Goal: Information Seeking & Learning: Compare options

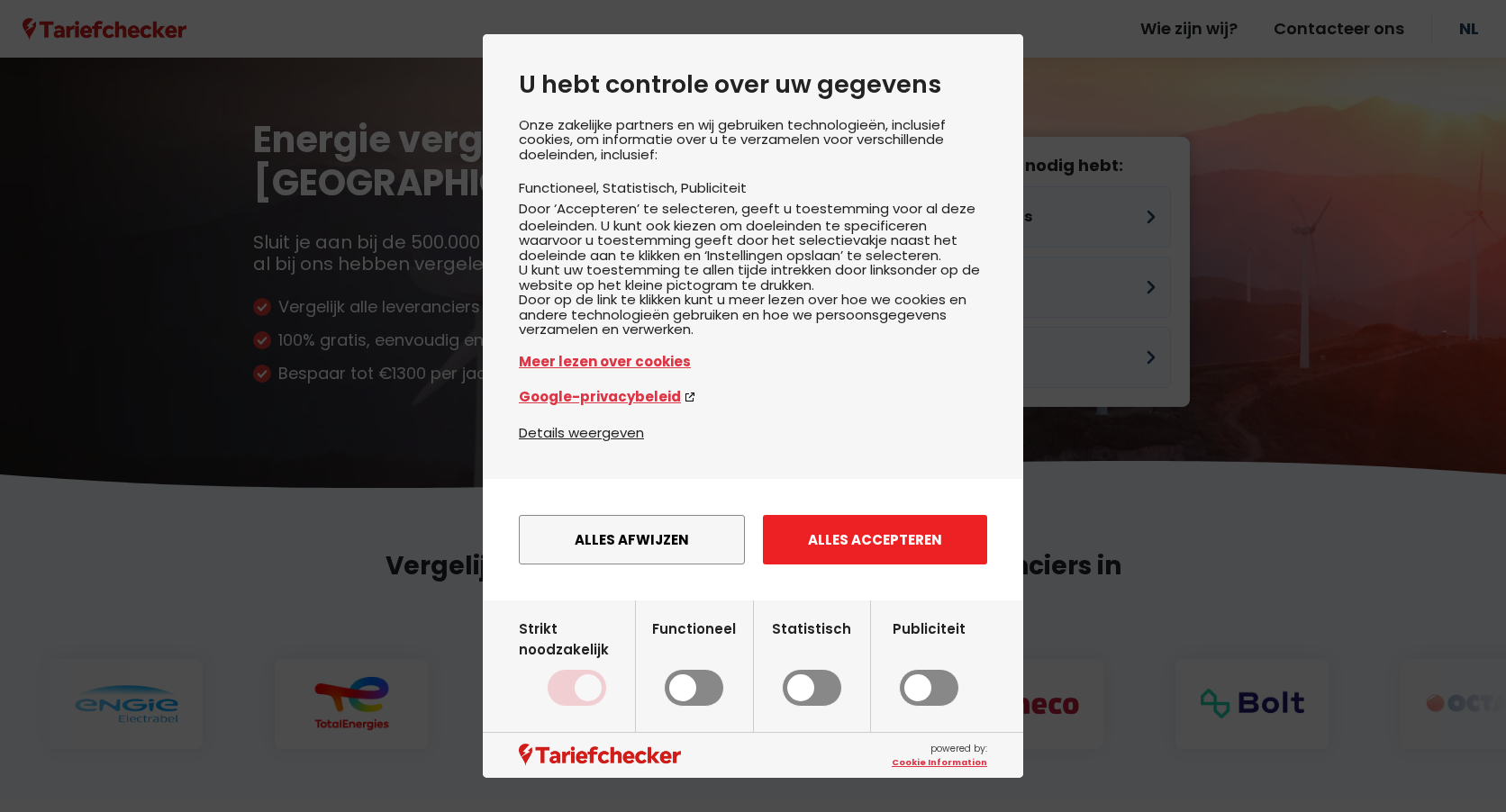
click at [875, 564] on button "Alles accepteren" at bounding box center [875, 539] width 224 height 49
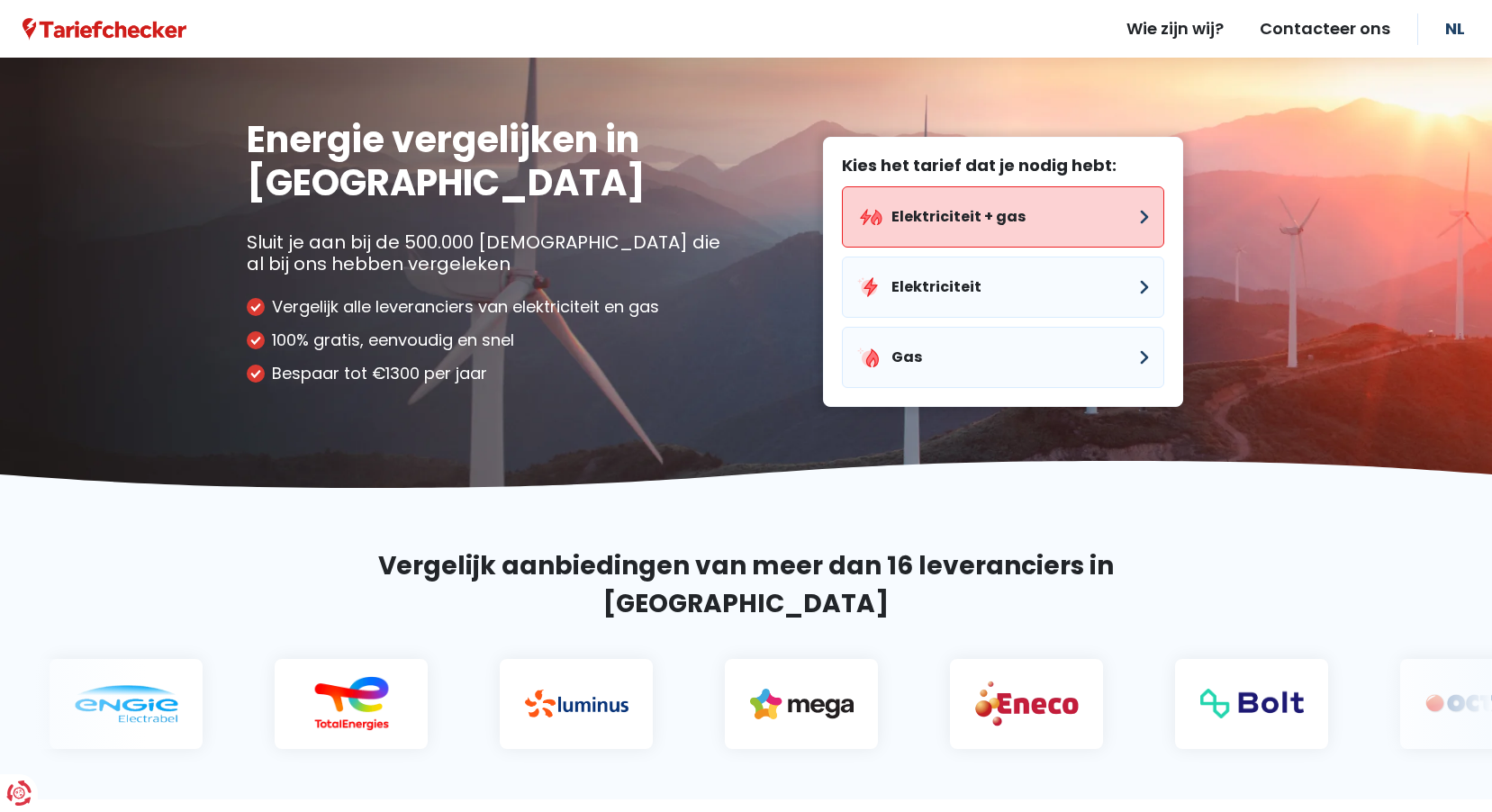
click at [1122, 210] on button "Elektriciteit + gas" at bounding box center [1003, 216] width 322 height 61
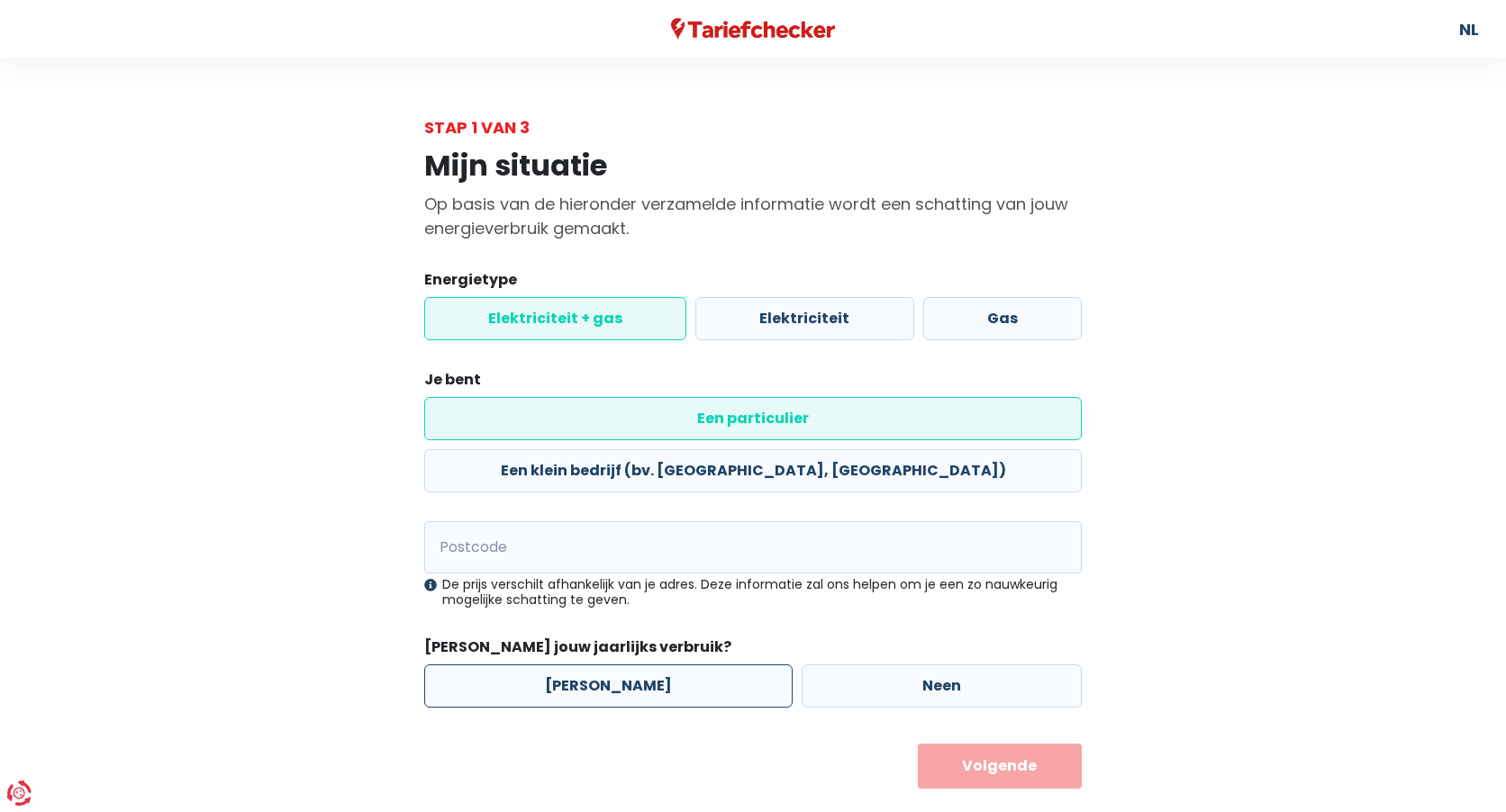
click at [669, 664] on label "[PERSON_NAME]" at bounding box center [609, 686] width 369 height 43
click at [669, 664] on input "[PERSON_NAME]" at bounding box center [609, 686] width 369 height 43
radio input "true"
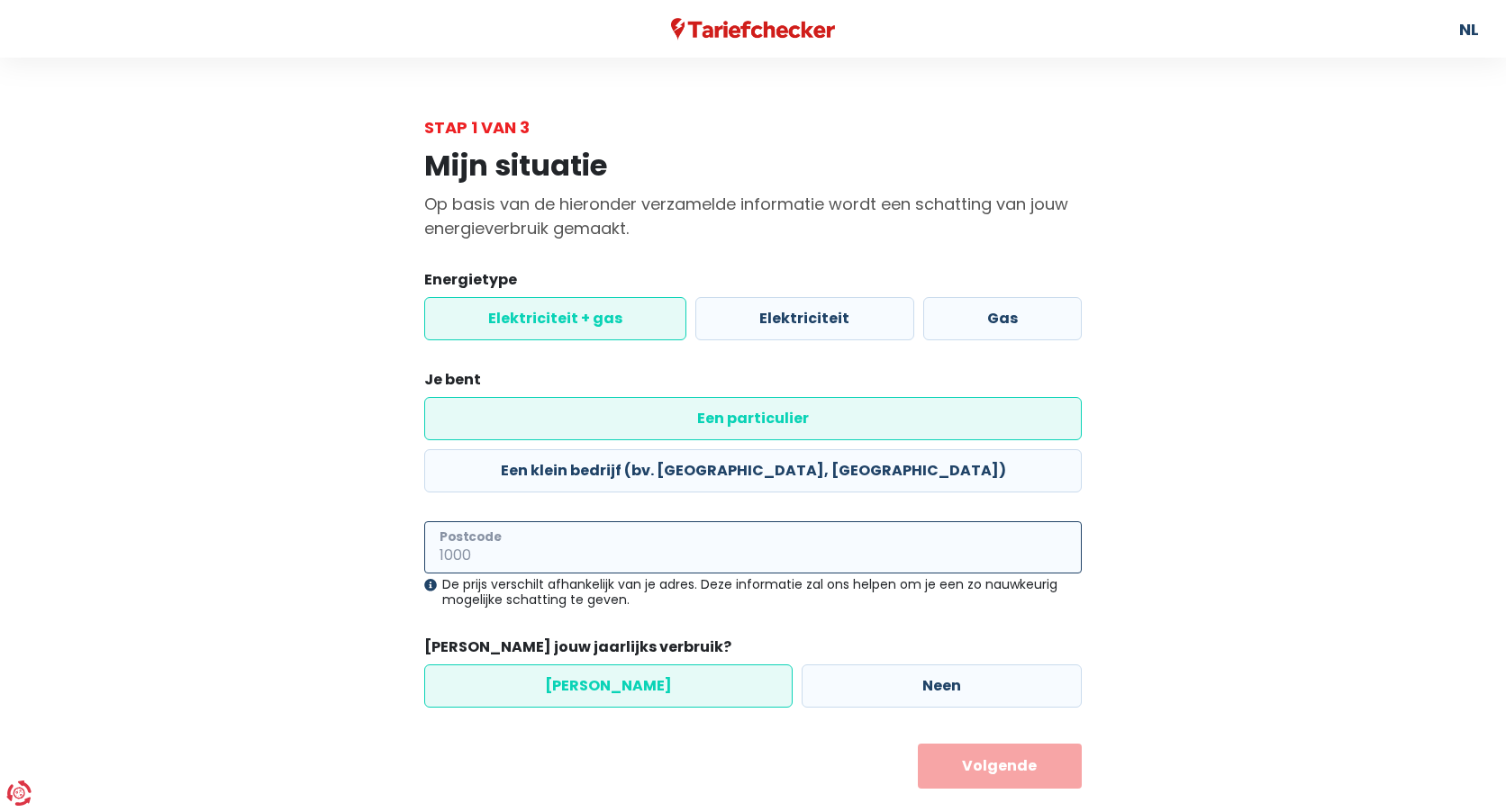
click at [574, 521] on input "Postcode" at bounding box center [753, 547] width 657 height 52
type input "3650"
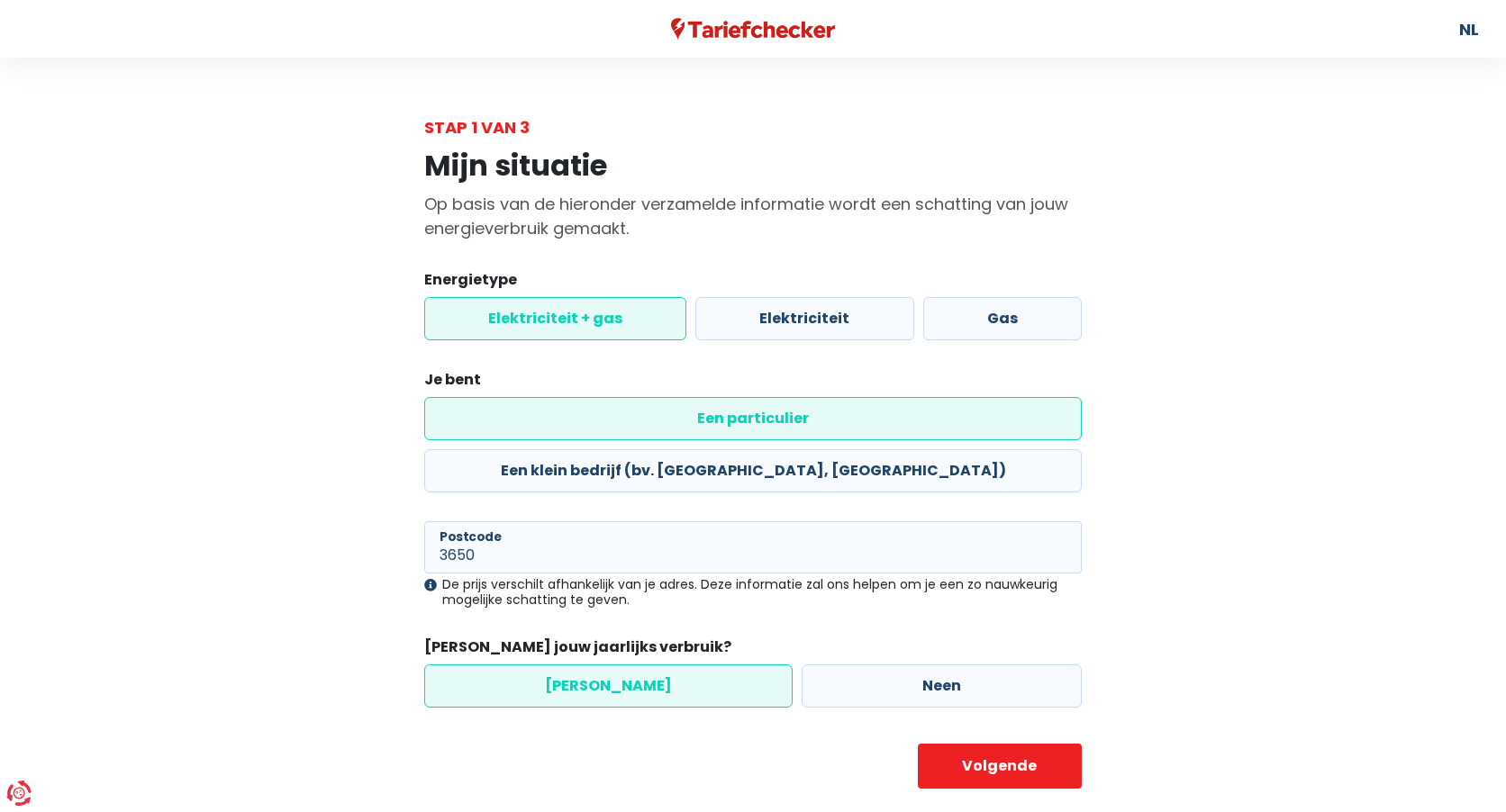
click at [596, 664] on label "[PERSON_NAME]" at bounding box center [609, 686] width 369 height 43
click at [596, 664] on input "[PERSON_NAME]" at bounding box center [609, 686] width 369 height 43
click at [999, 744] on button "Volgende" at bounding box center [999, 766] width 165 height 45
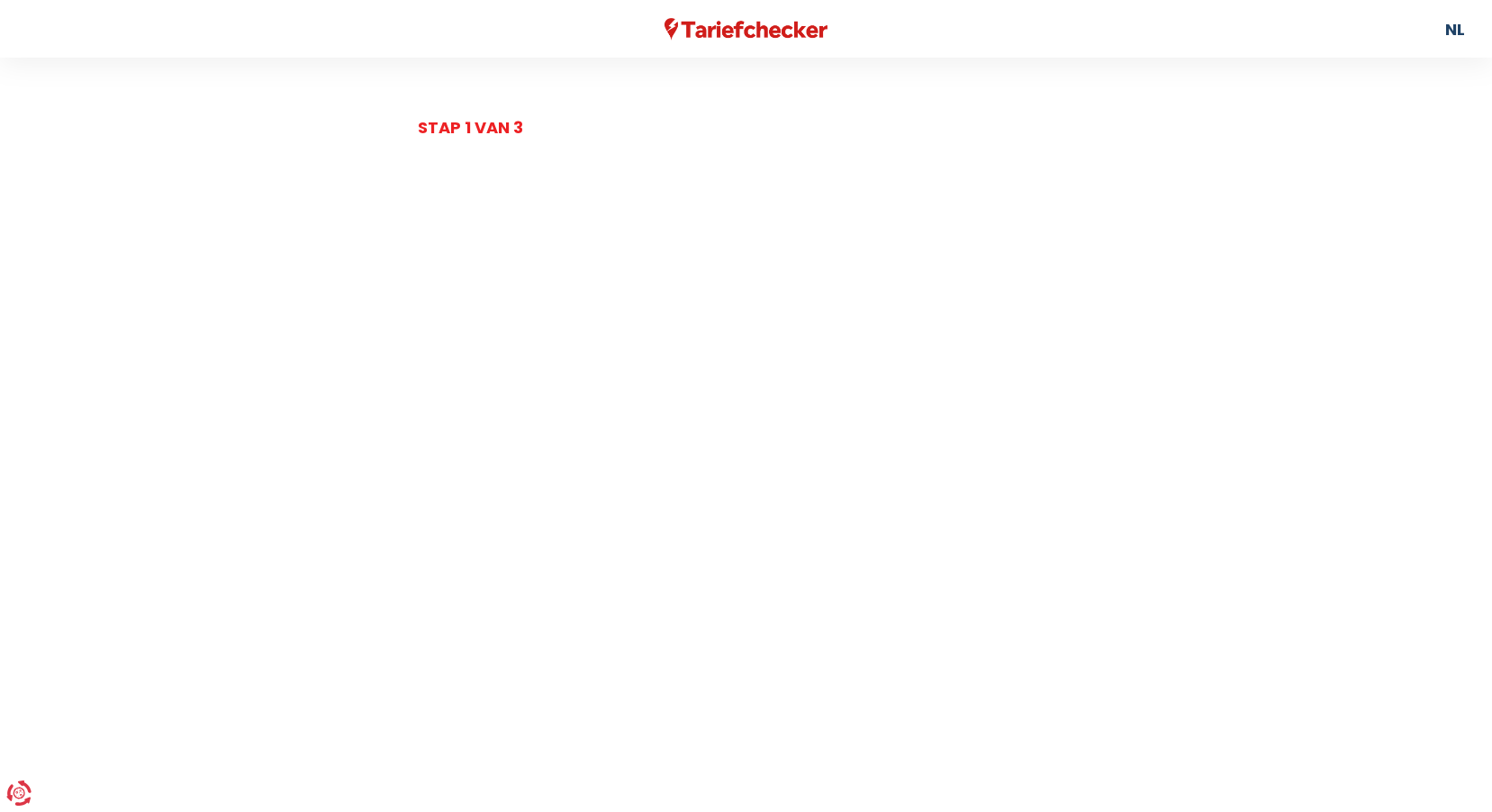
select select
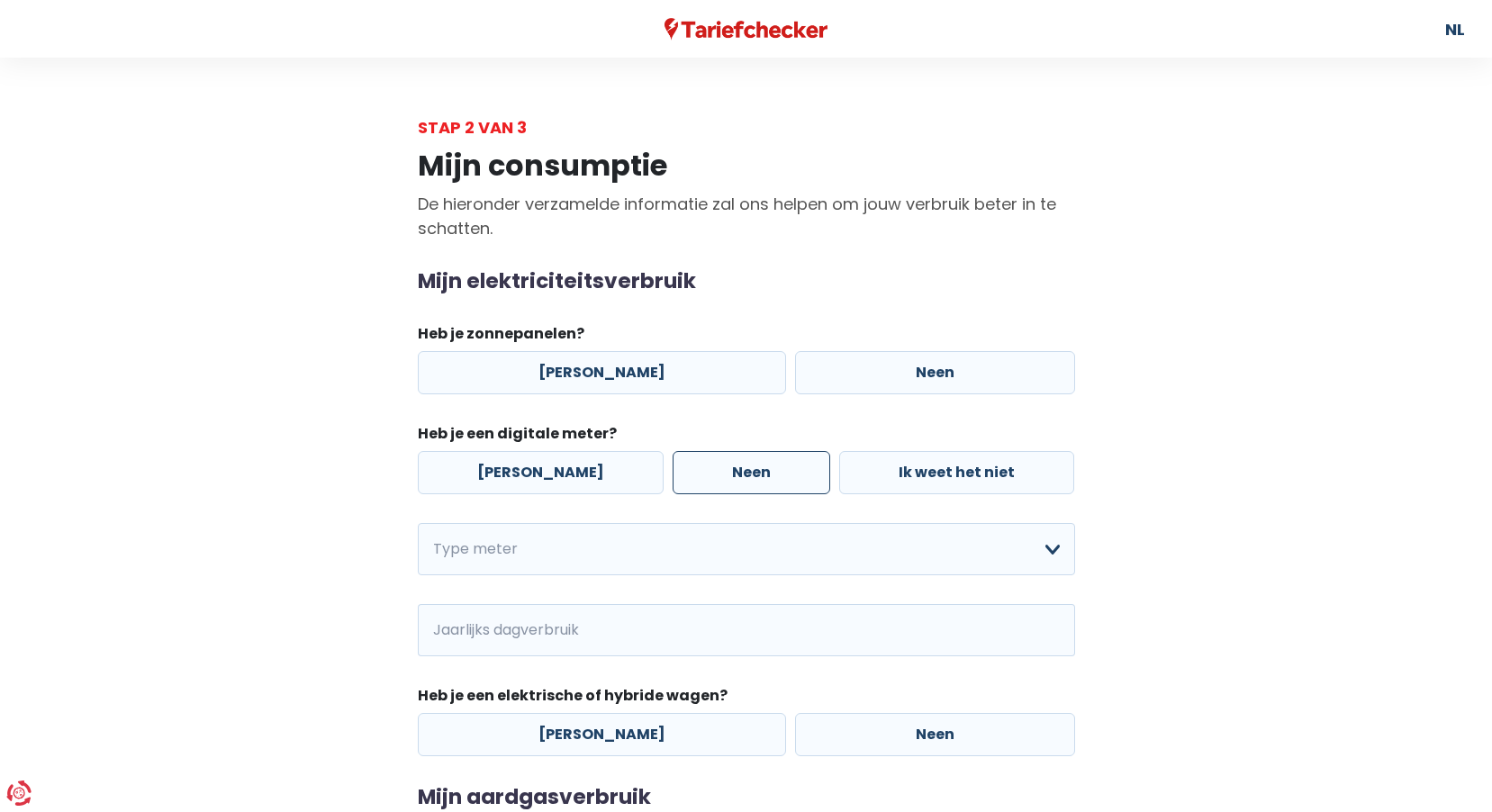
click at [711, 468] on label "Neen" at bounding box center [750, 473] width 157 height 43
click at [711, 468] on input "Neen" at bounding box center [750, 473] width 157 height 43
radio input "true"
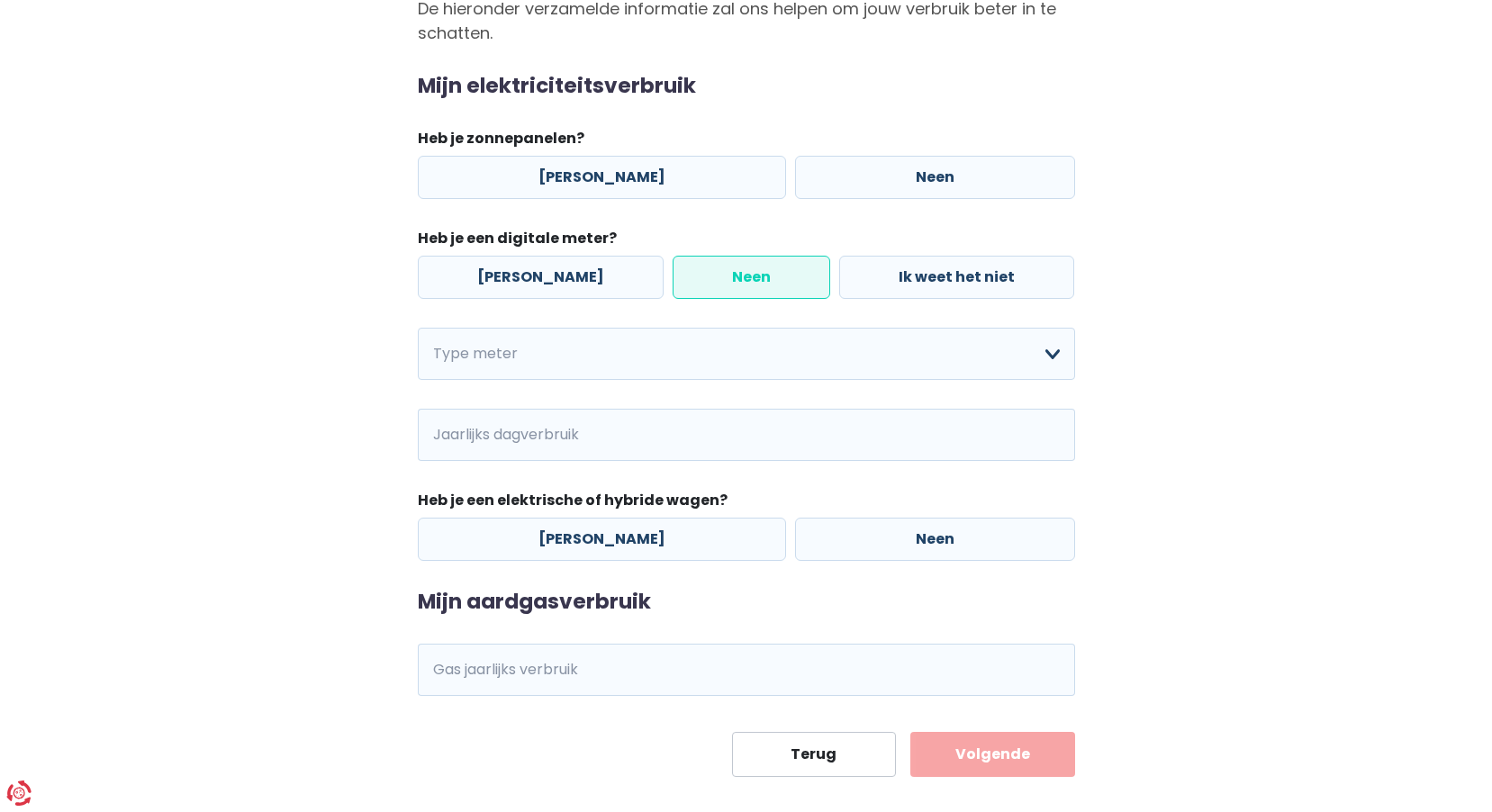
scroll to position [219, 0]
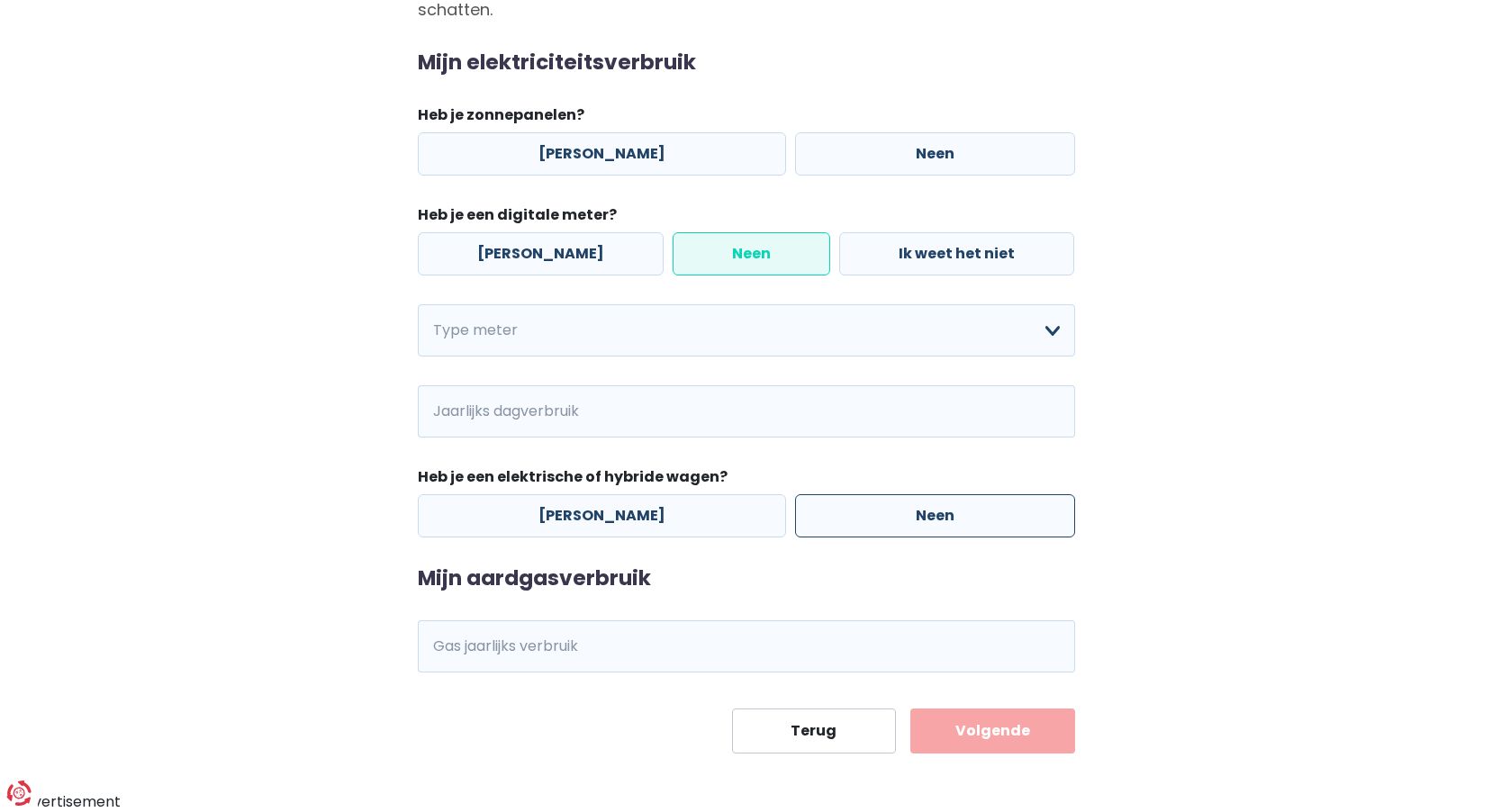
click at [899, 520] on label "Neen" at bounding box center [935, 515] width 280 height 43
click at [899, 520] on input "Neen" at bounding box center [935, 515] width 280 height 43
radio input "true"
click at [574, 154] on label "[PERSON_NAME]" at bounding box center [602, 153] width 368 height 43
click at [574, 154] on input "[PERSON_NAME]" at bounding box center [602, 153] width 368 height 43
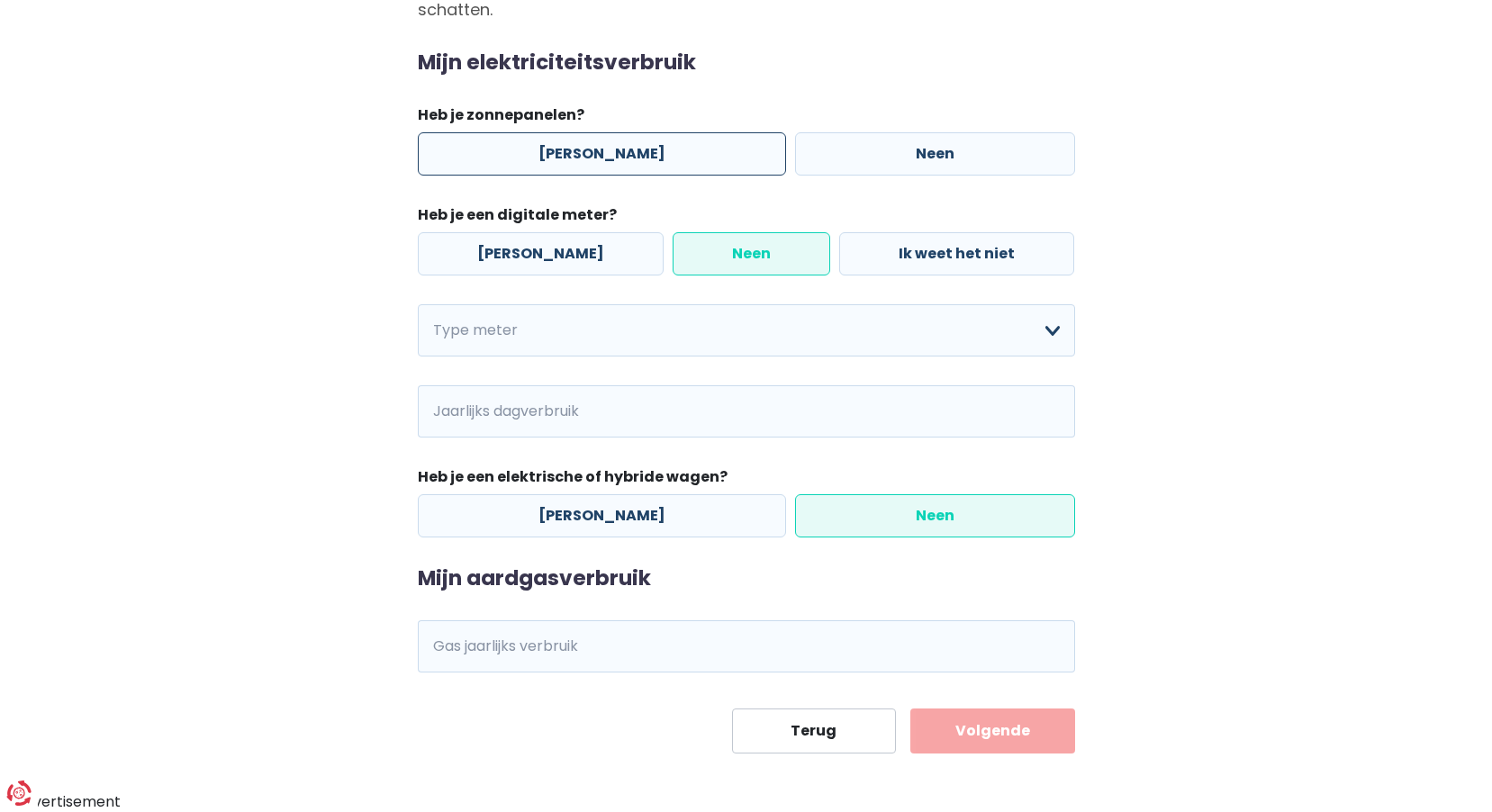
radio input "true"
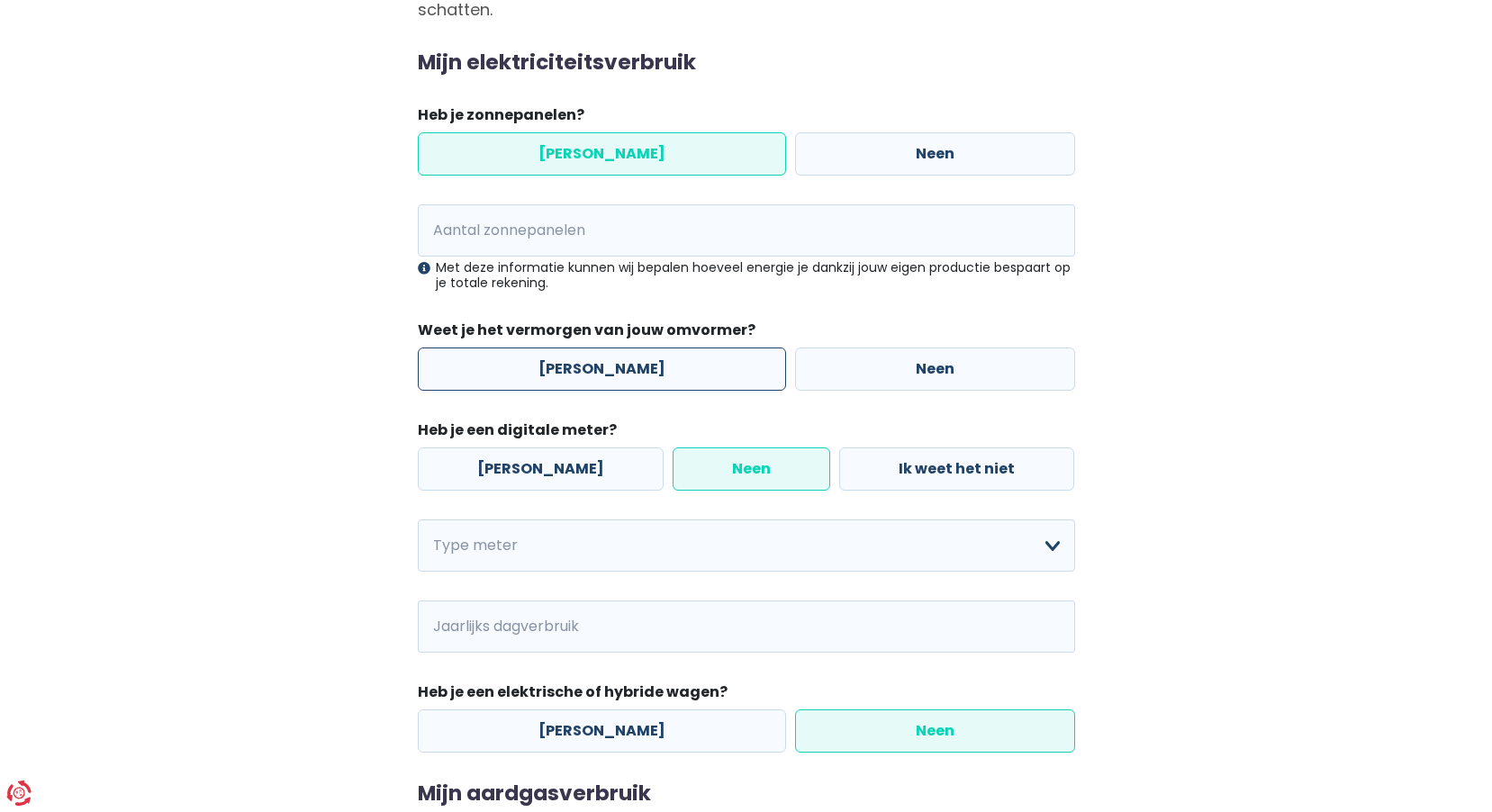
click at [675, 368] on label "[PERSON_NAME]" at bounding box center [602, 368] width 368 height 43
click at [675, 368] on input "[PERSON_NAME]" at bounding box center [602, 368] width 368 height 43
radio input "true"
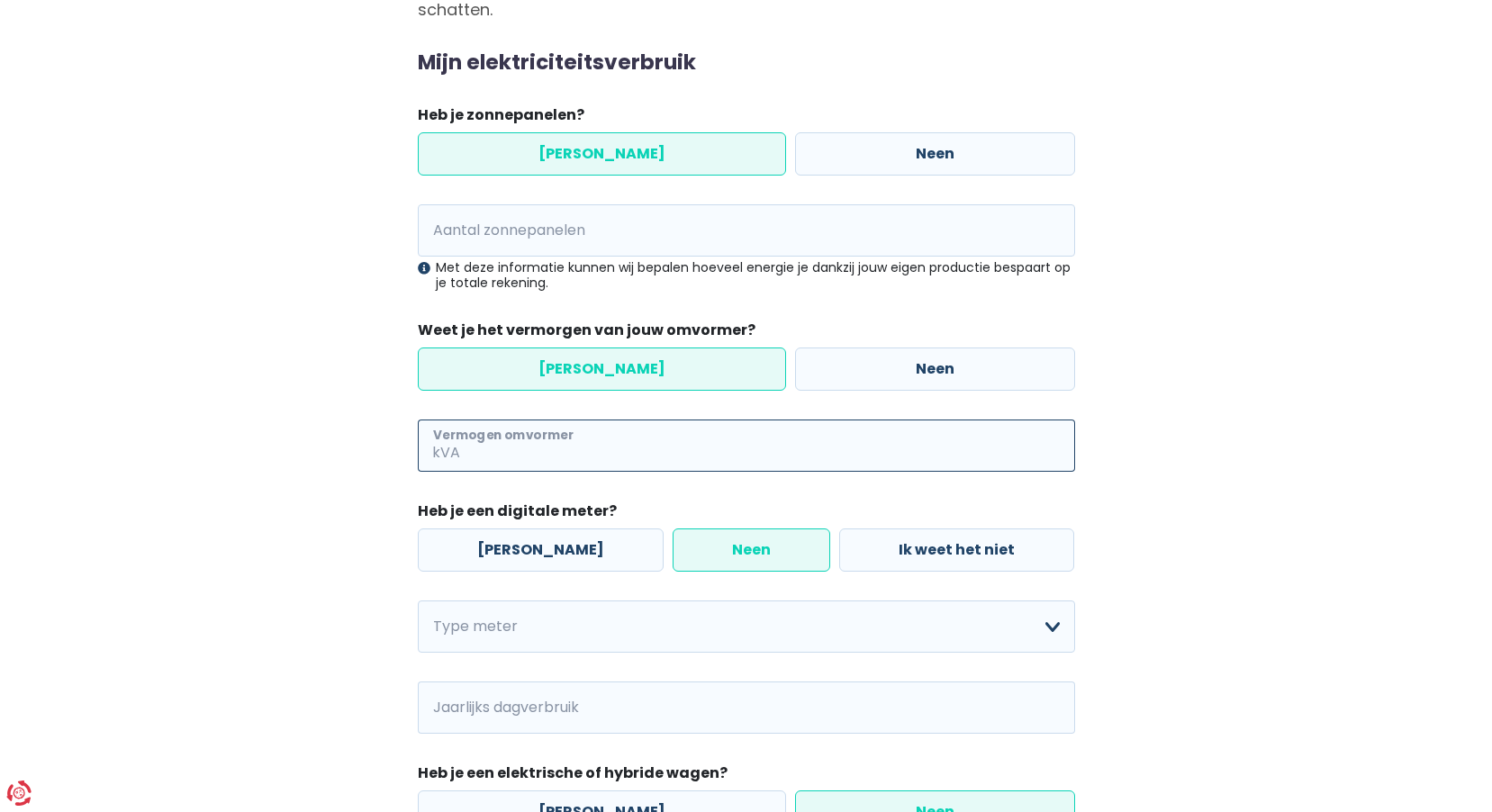
click at [589, 435] on input "Vermogen omvormer" at bounding box center [770, 446] width 611 height 52
type input "1"
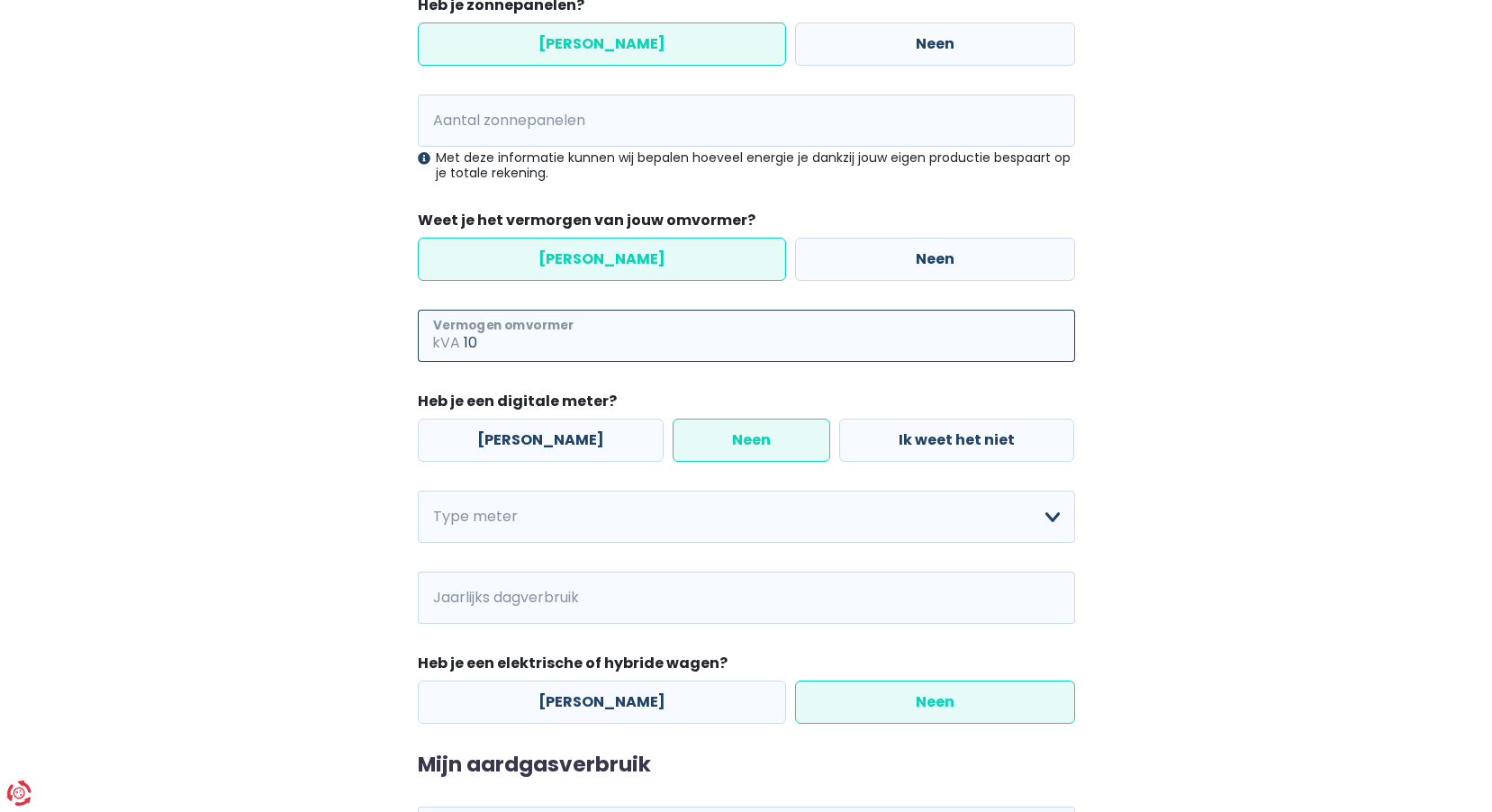
scroll to position [489, 0]
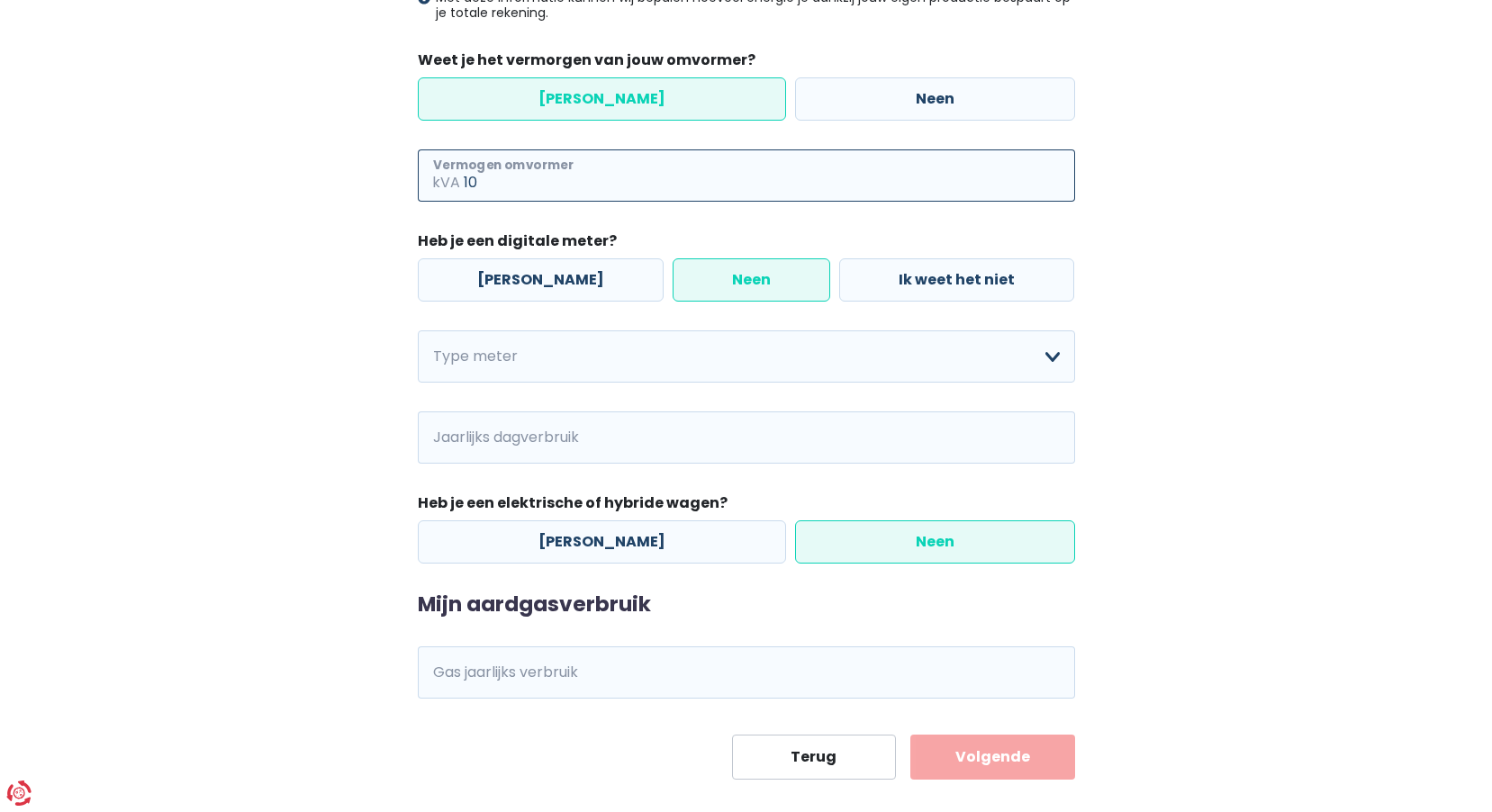
type input "10"
click at [848, 544] on label "Neen" at bounding box center [935, 541] width 280 height 43
click at [848, 544] on input "Neen" at bounding box center [935, 541] width 280 height 43
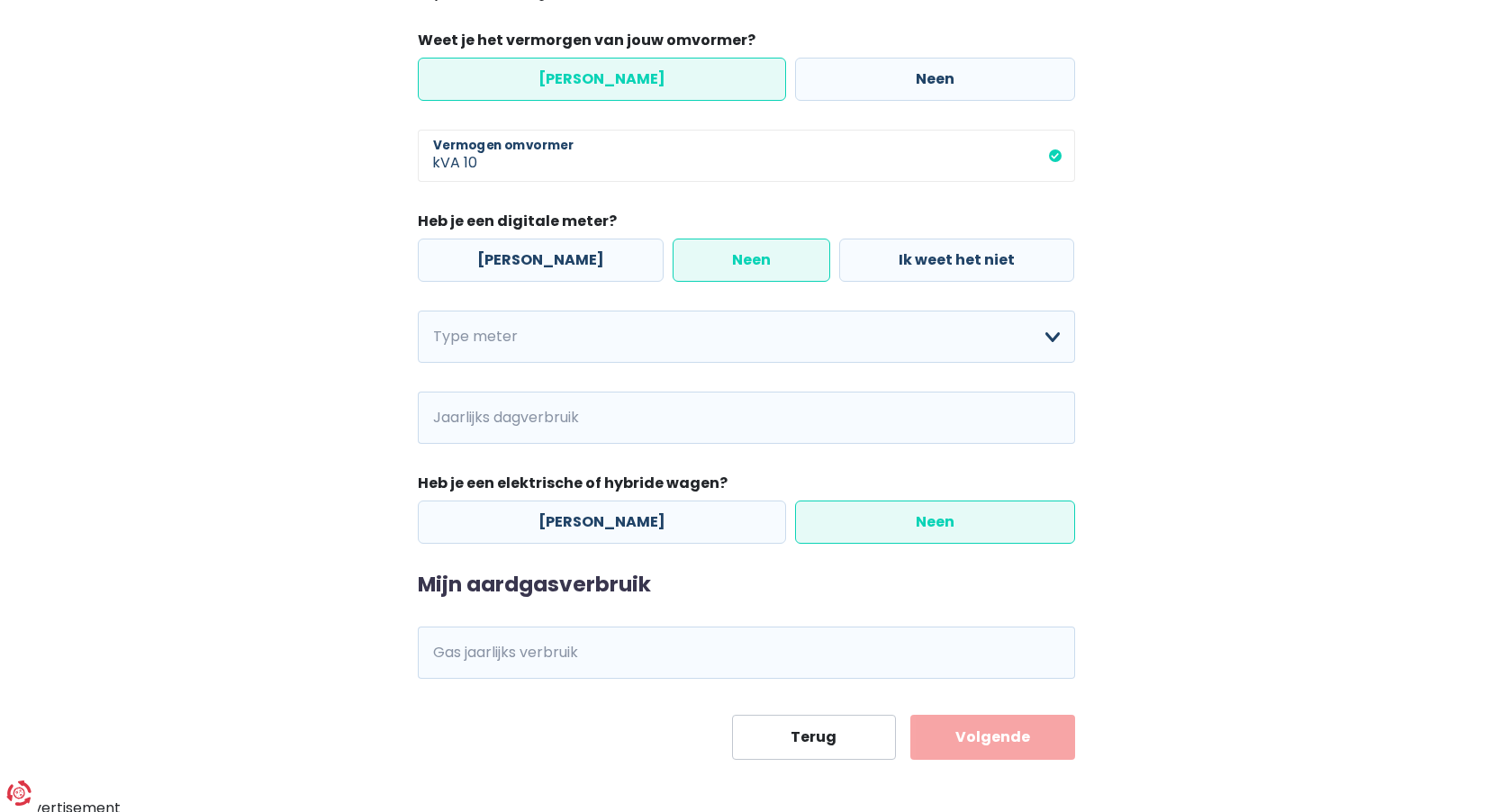
scroll to position [515, 0]
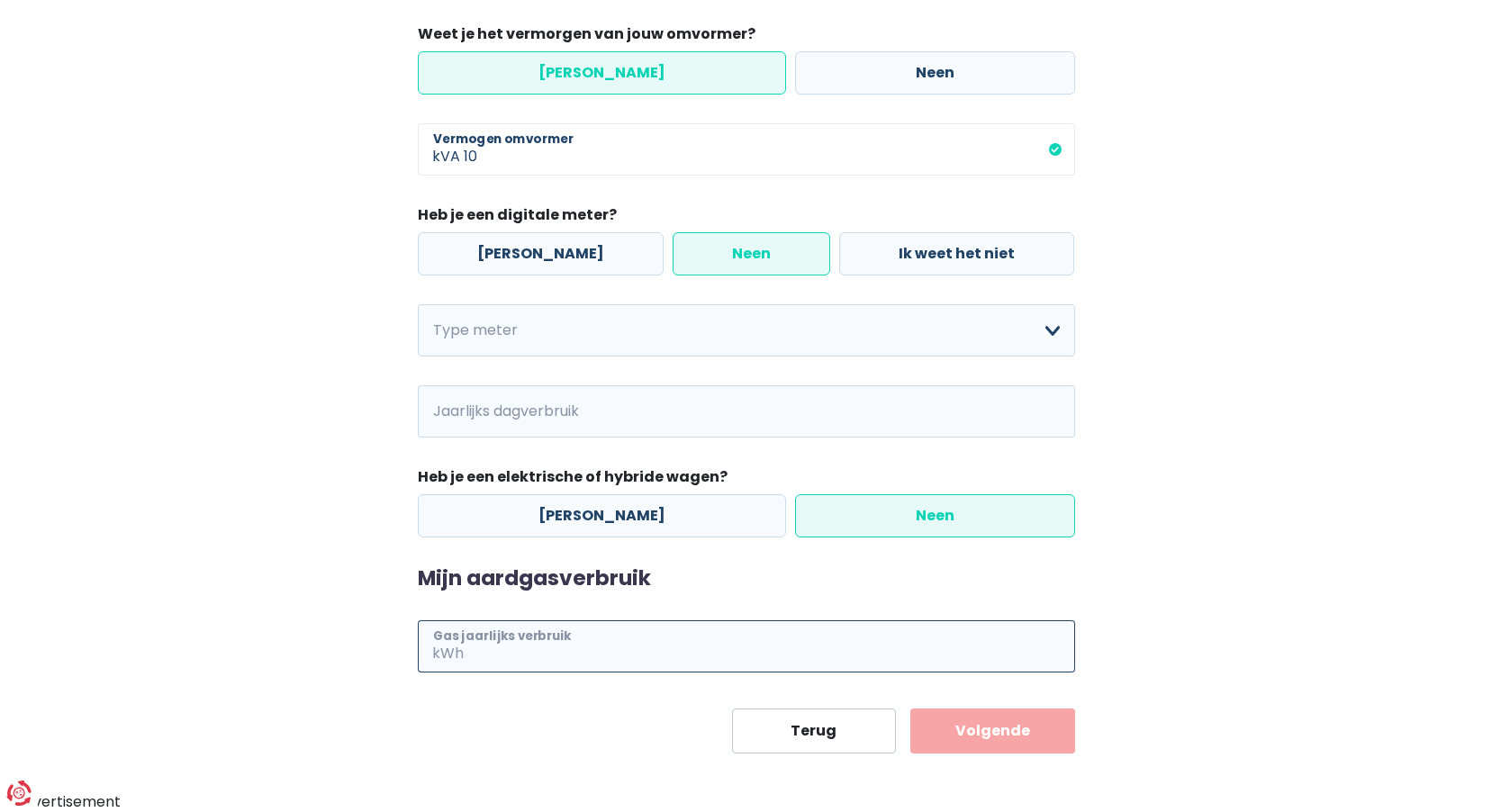
click at [523, 656] on input "Gas jaarlijks verbruik" at bounding box center [771, 646] width 608 height 52
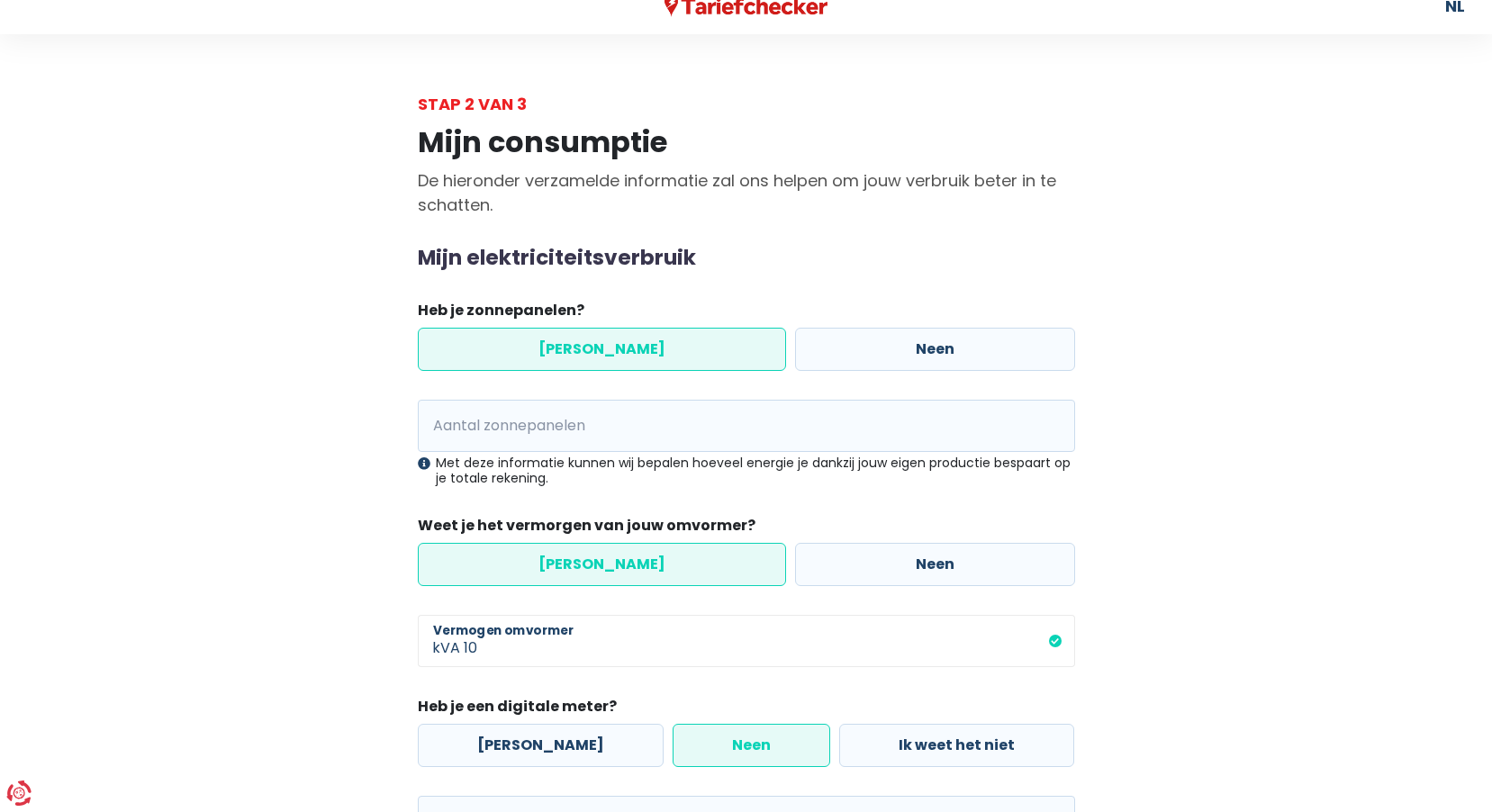
scroll to position [0, 0]
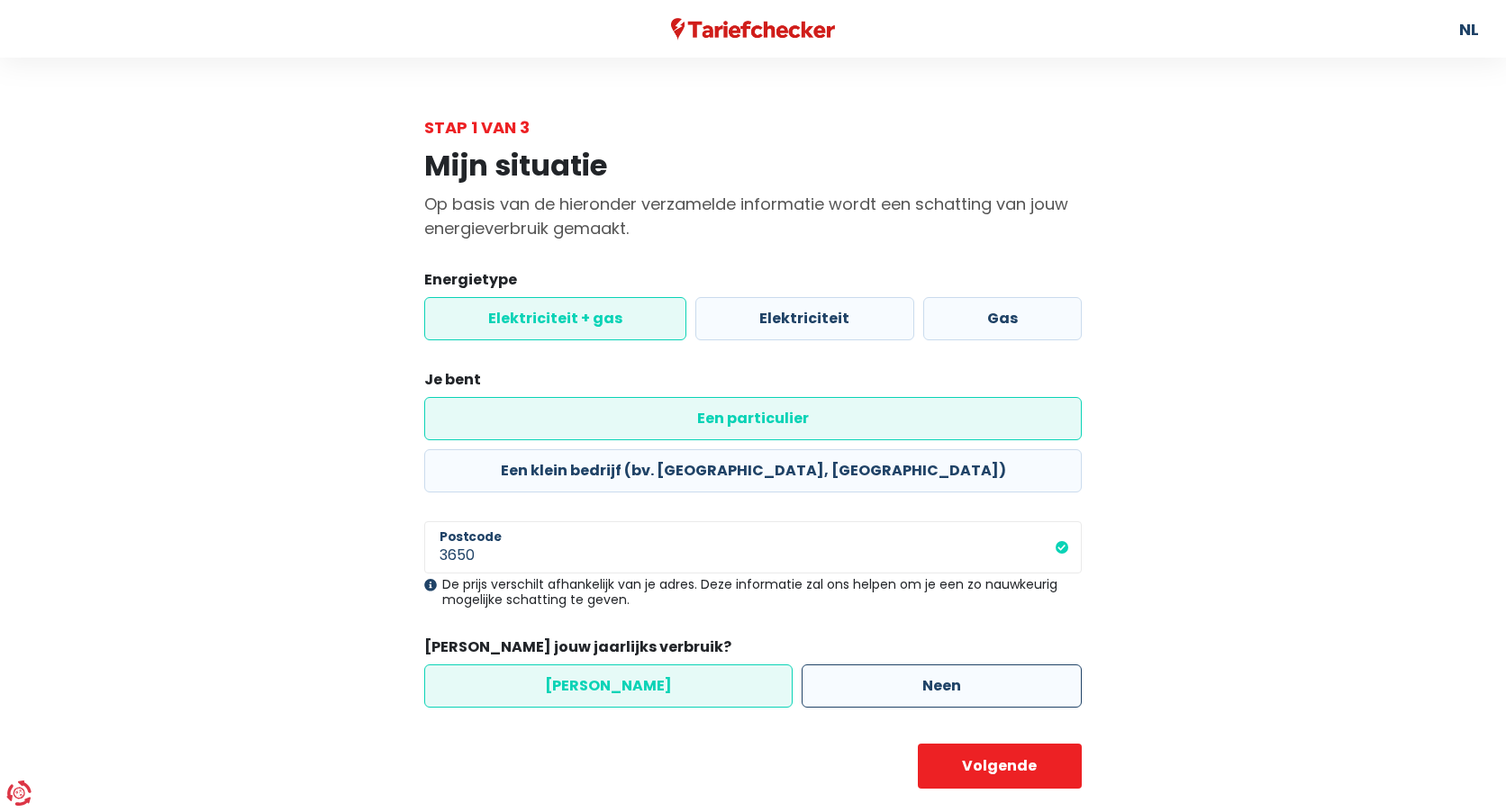
click at [826, 664] on label "Neen" at bounding box center [942, 686] width 280 height 43
click at [826, 664] on input "Neen" at bounding box center [942, 686] width 280 height 43
radio input "true"
radio input "false"
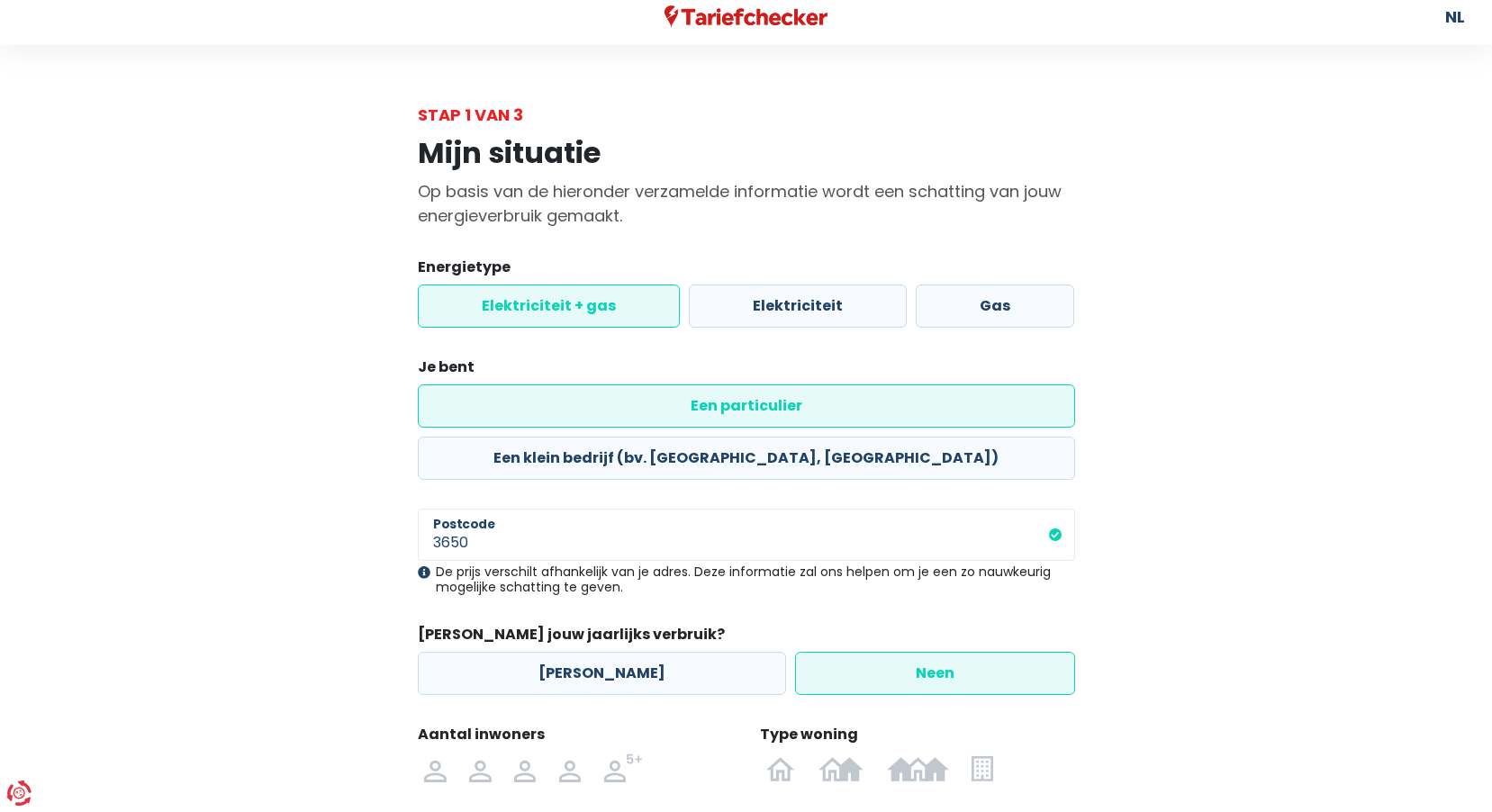
scroll to position [172, 0]
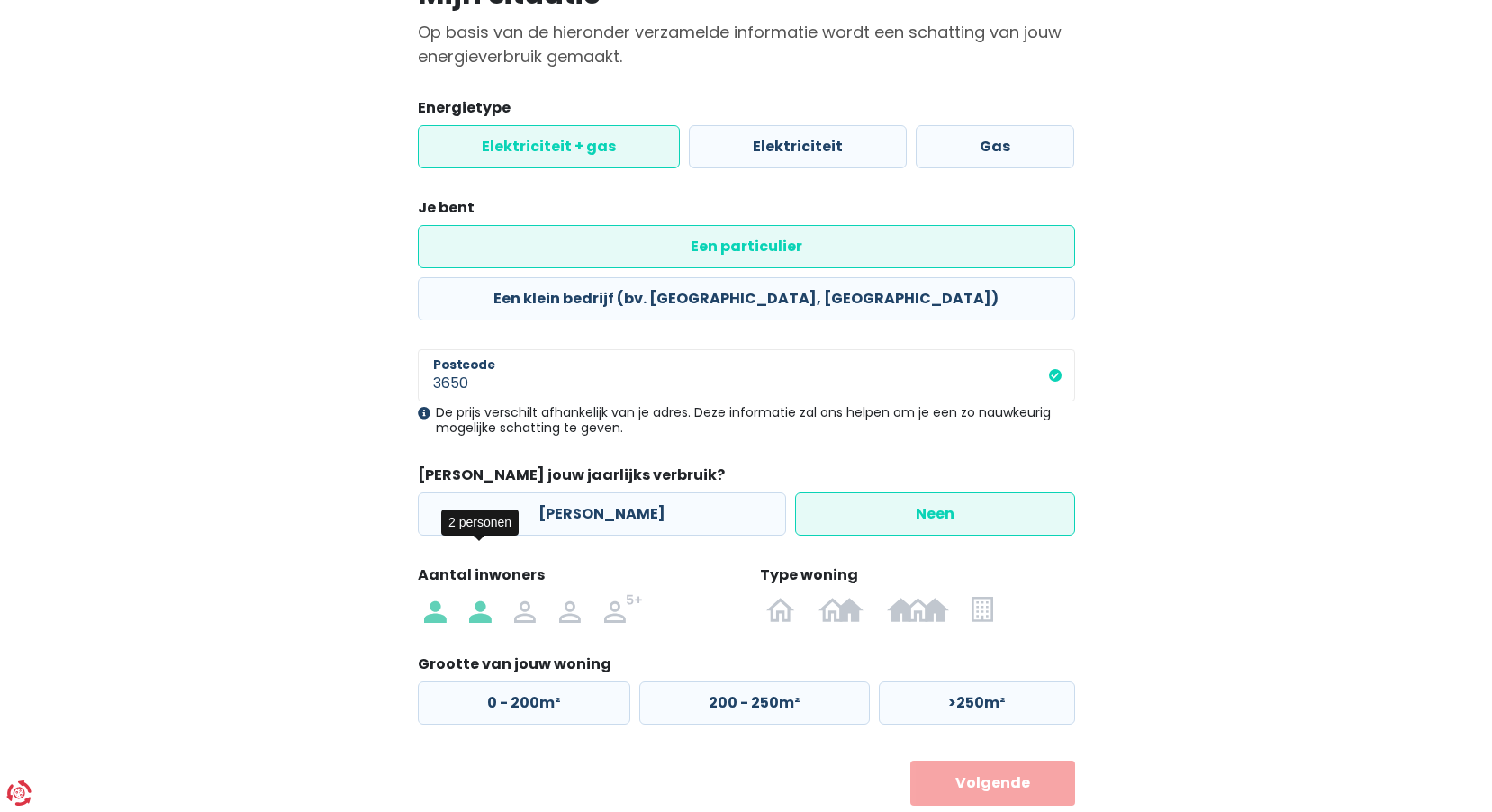
click at [486, 594] on img at bounding box center [479, 609] width 21 height 29
click at [486, 594] on input "radio" at bounding box center [479, 609] width 45 height 29
radio input "true"
click at [782, 594] on img at bounding box center [780, 609] width 29 height 29
click at [782, 594] on input "radio" at bounding box center [781, 609] width 52 height 29
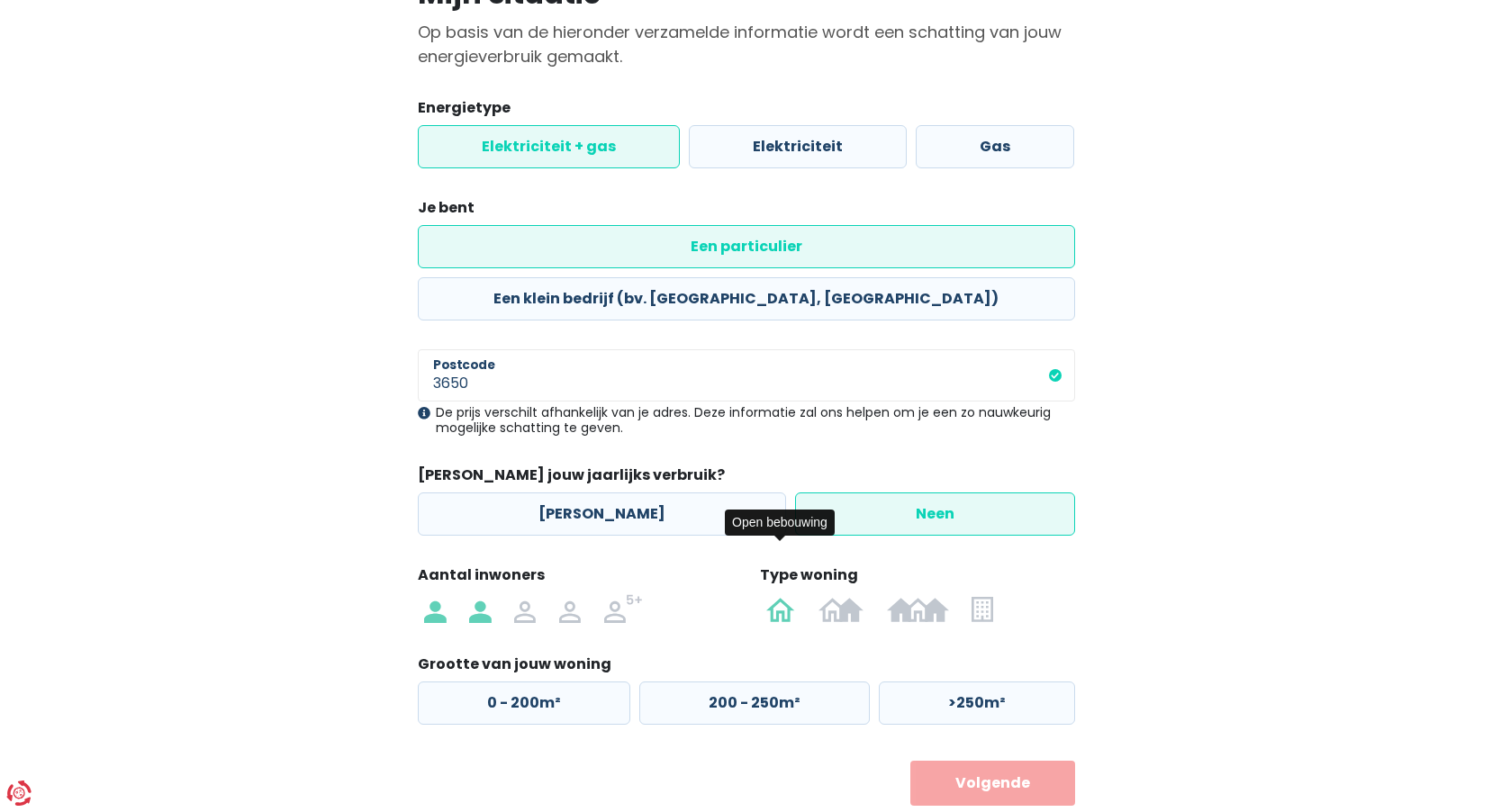
radio input "true"
click at [545, 682] on label "0 - 200m²" at bounding box center [524, 703] width 212 height 43
click at [545, 682] on input "0 - 200m²" at bounding box center [524, 703] width 212 height 43
radio input "true"
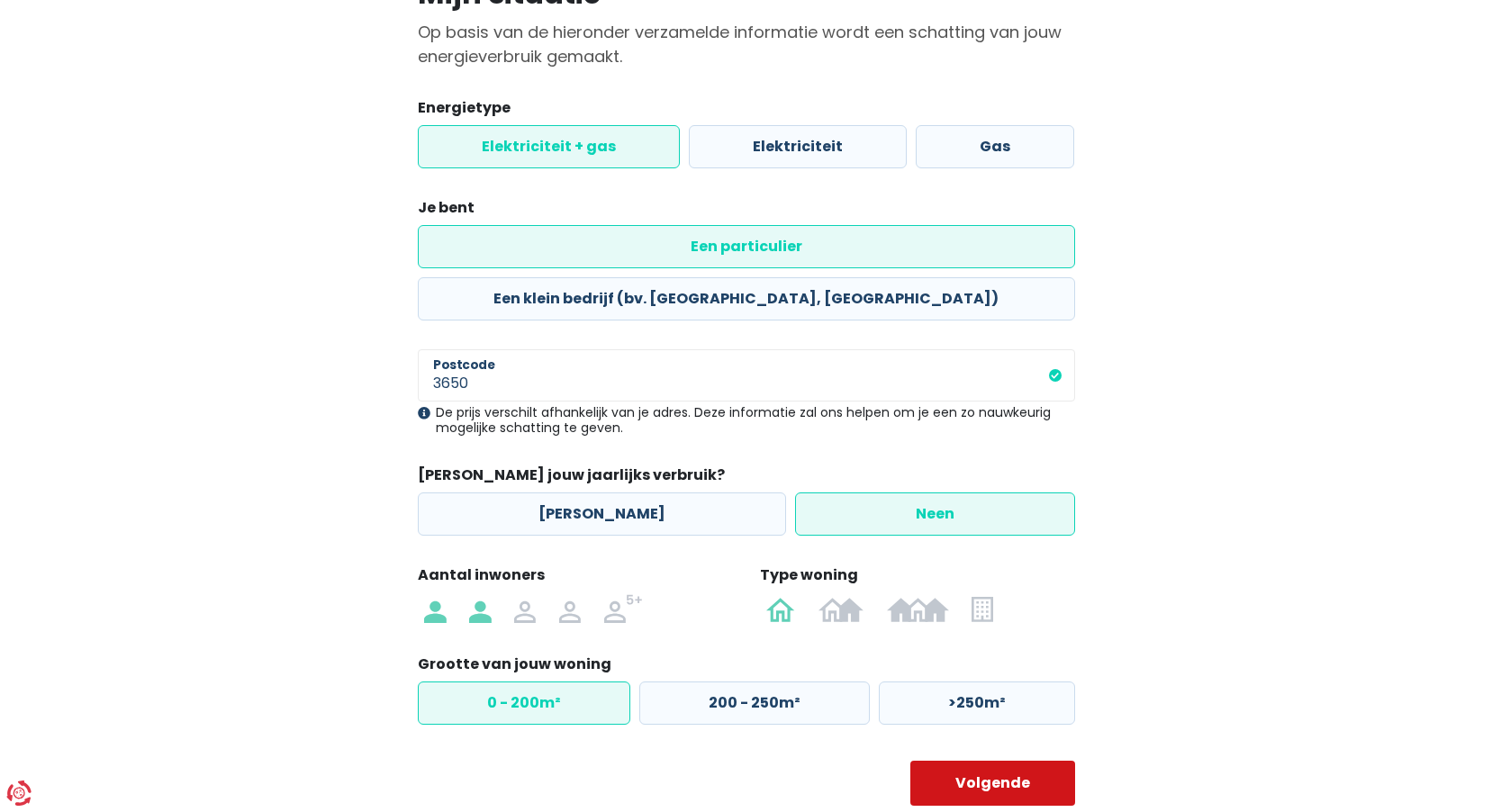
click at [960, 761] on button "Volgende" at bounding box center [992, 783] width 165 height 45
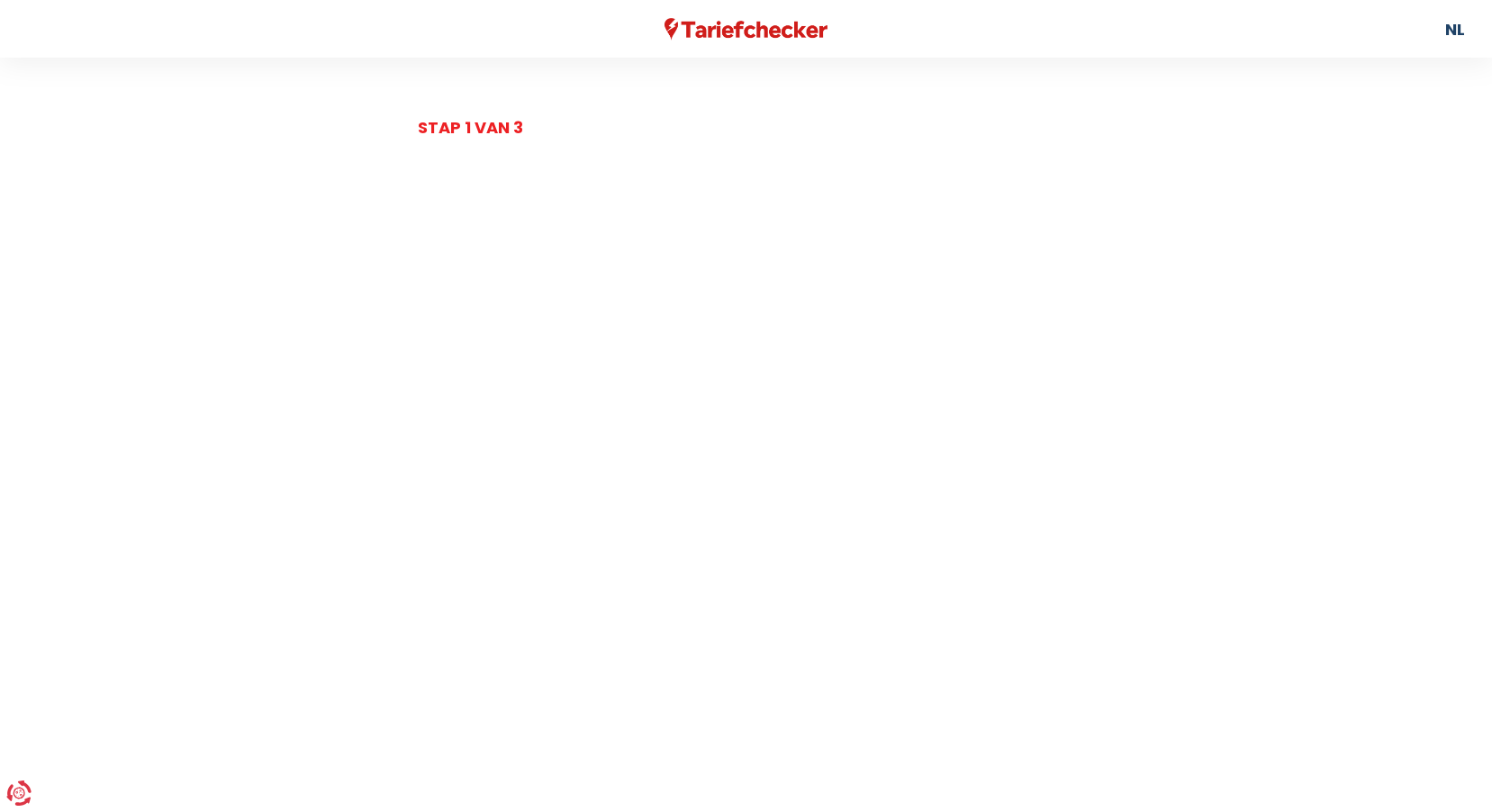
select select
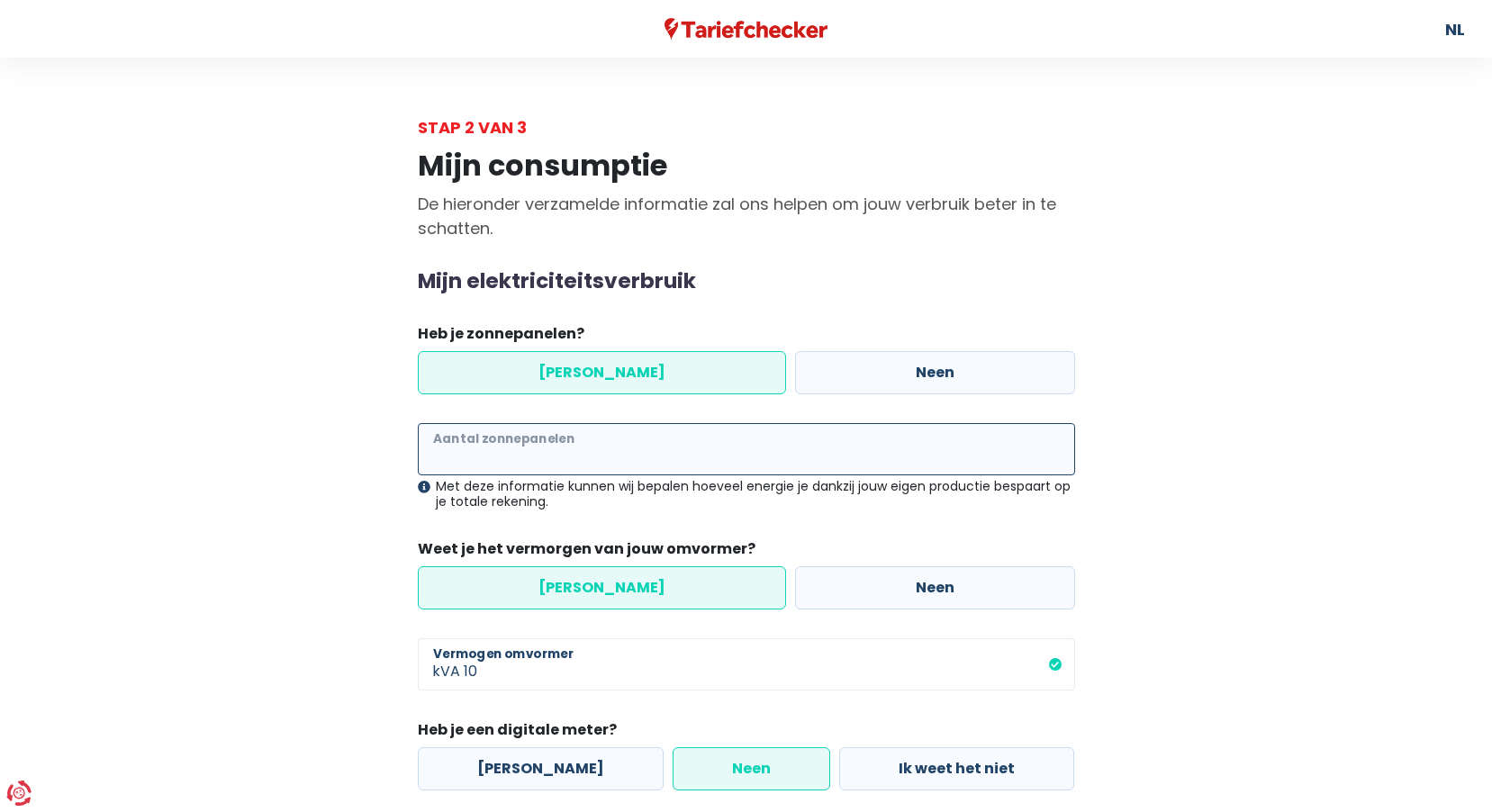
click at [709, 451] on input "Aantal zonnepanelen" at bounding box center [746, 449] width 657 height 52
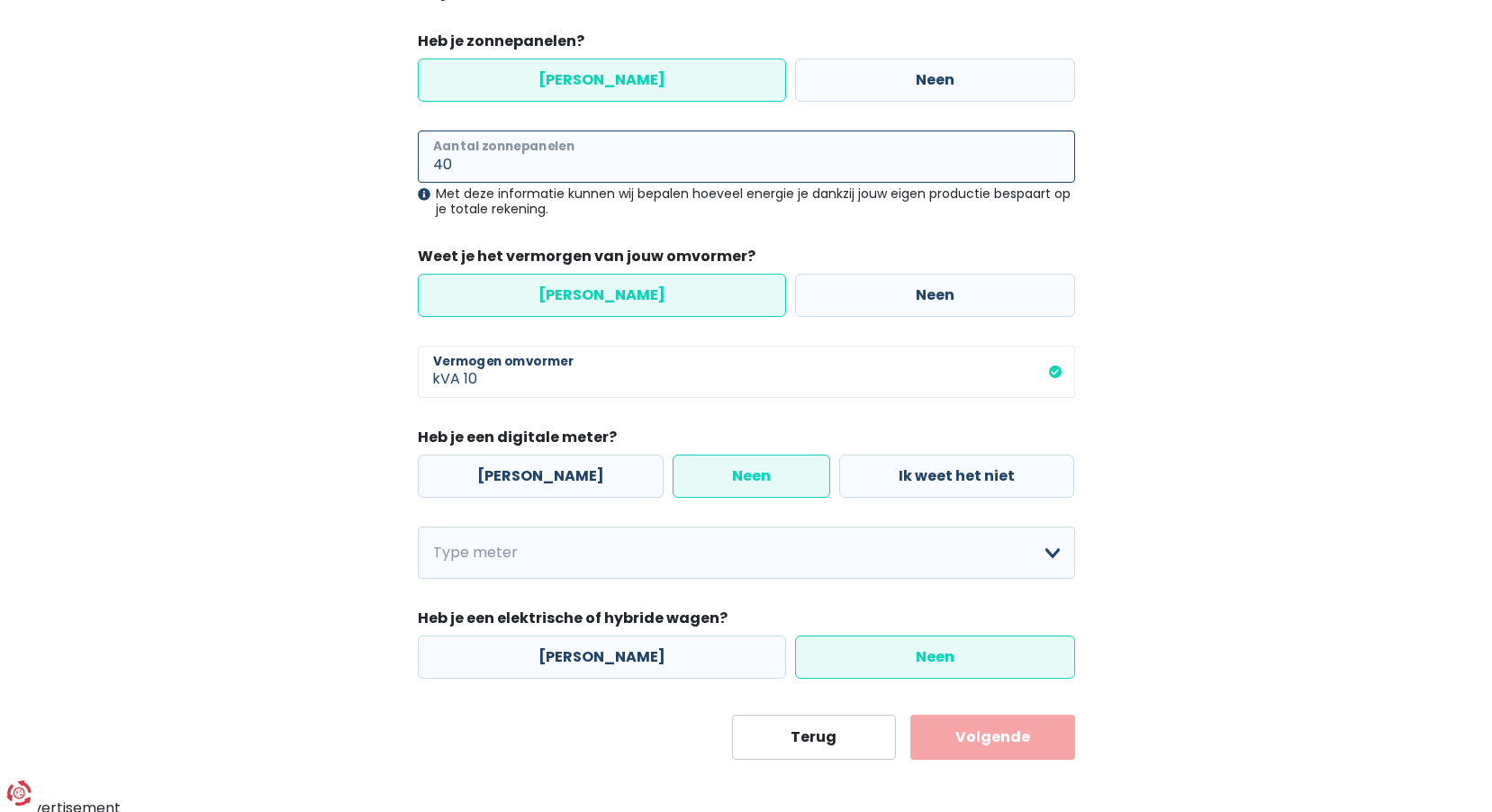
scroll to position [299, 0]
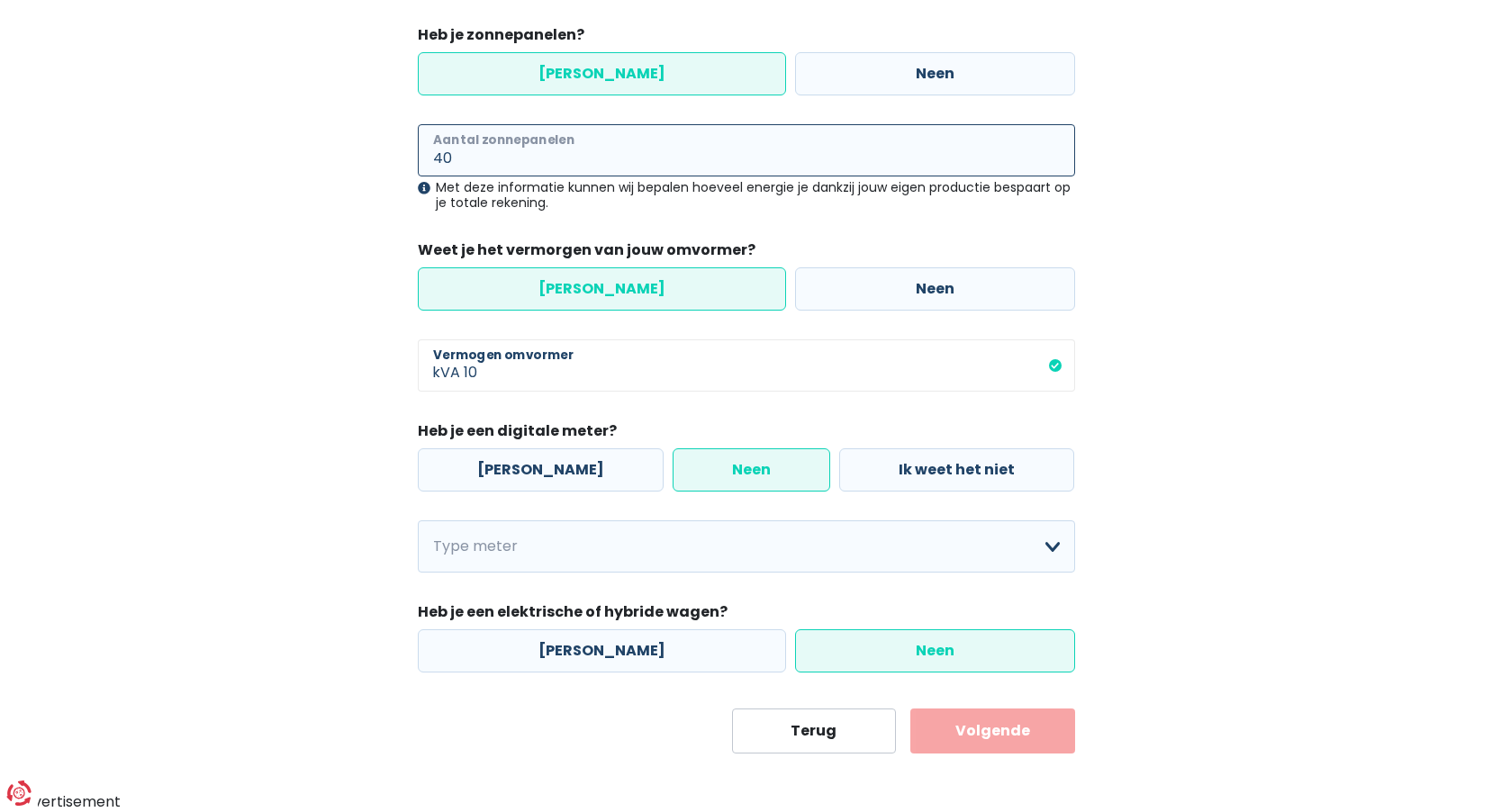
type input "40"
click at [498, 375] on input "10" at bounding box center [770, 365] width 611 height 52
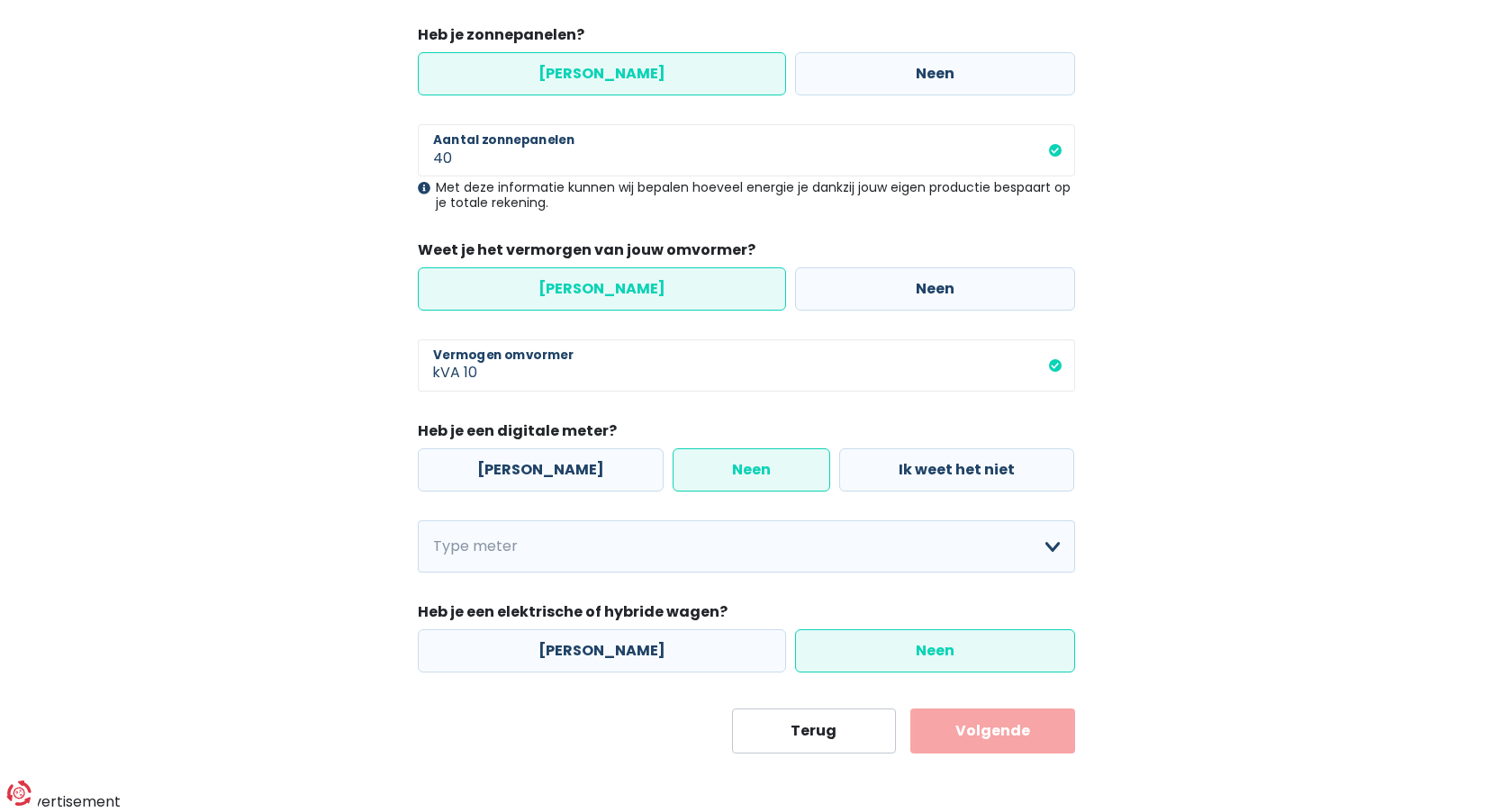
click at [996, 646] on label "Neen" at bounding box center [935, 650] width 280 height 43
click at [996, 646] on input "Neen" at bounding box center [935, 650] width 280 height 43
click at [494, 370] on input "10" at bounding box center [770, 365] width 611 height 52
type input "1"
type input "9"
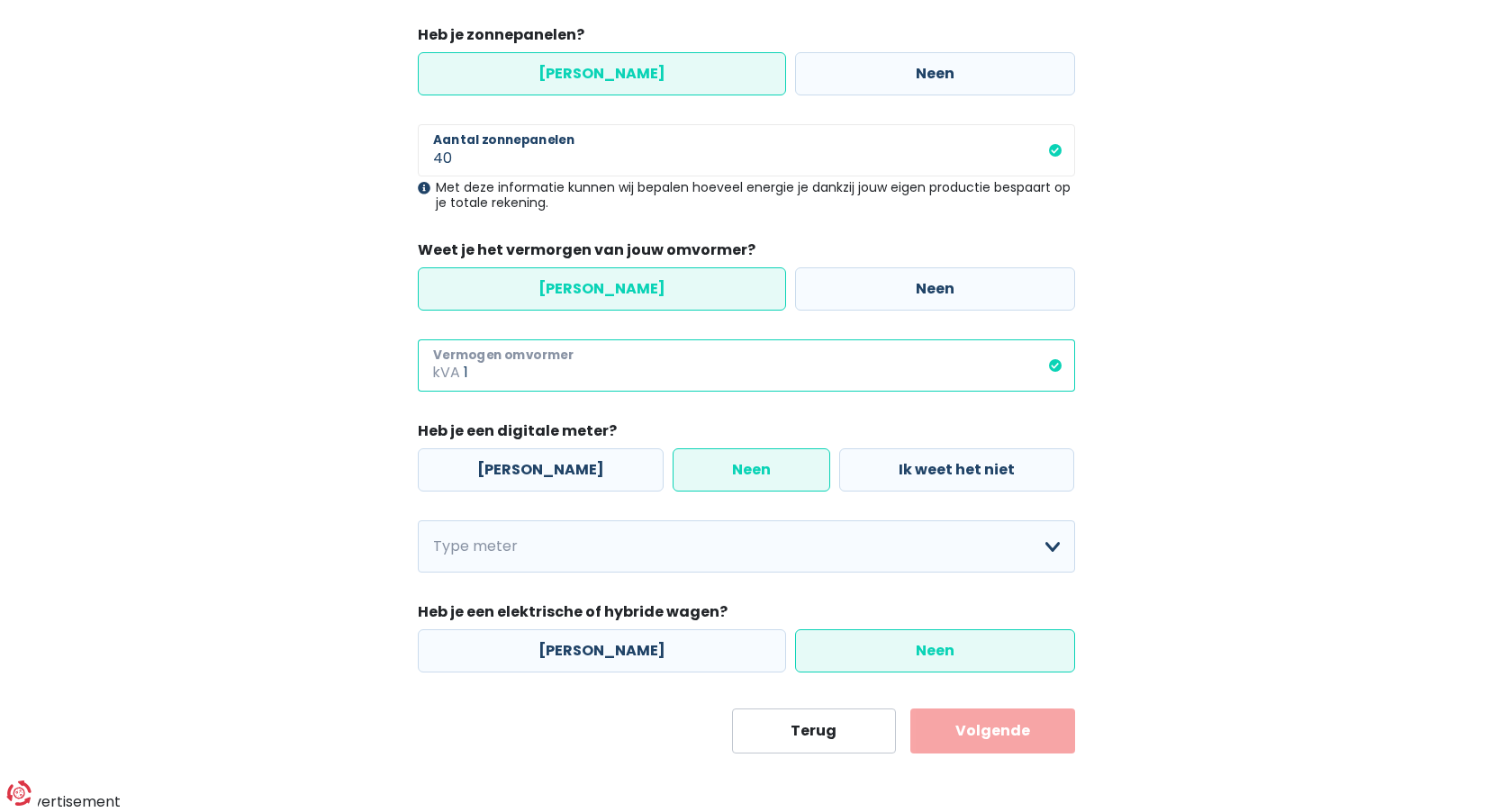
type input "10"
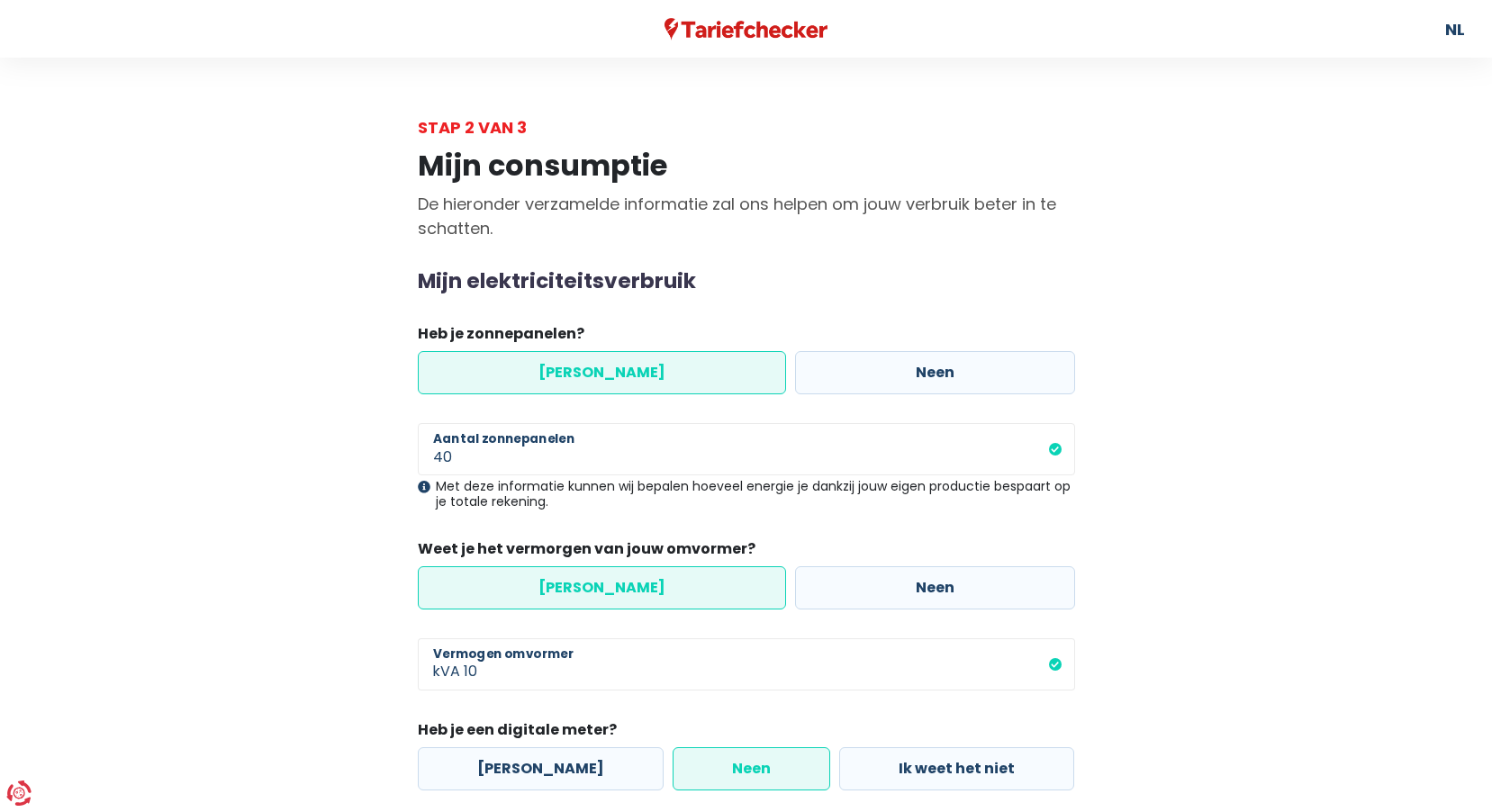
click at [609, 377] on label "[PERSON_NAME]" at bounding box center [602, 372] width 368 height 43
click at [609, 377] on input "[PERSON_NAME]" at bounding box center [602, 372] width 368 height 43
click at [706, 582] on label "[PERSON_NAME]" at bounding box center [602, 587] width 368 height 43
click at [706, 582] on input "[PERSON_NAME]" at bounding box center [602, 587] width 368 height 43
click at [869, 582] on label "Neen" at bounding box center [935, 587] width 280 height 43
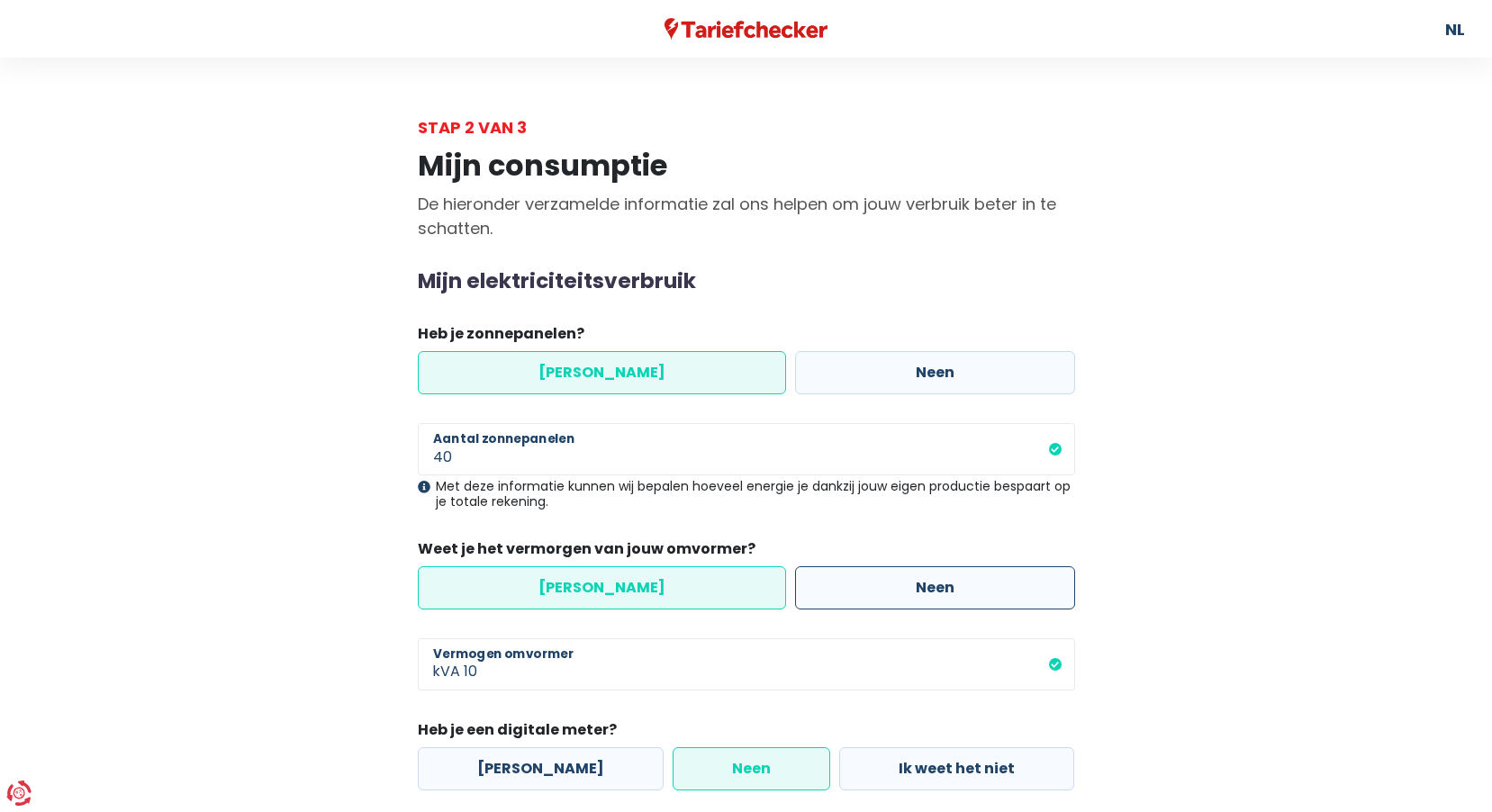
click at [869, 582] on input "Neen" at bounding box center [935, 587] width 280 height 43
radio input "true"
radio input "false"
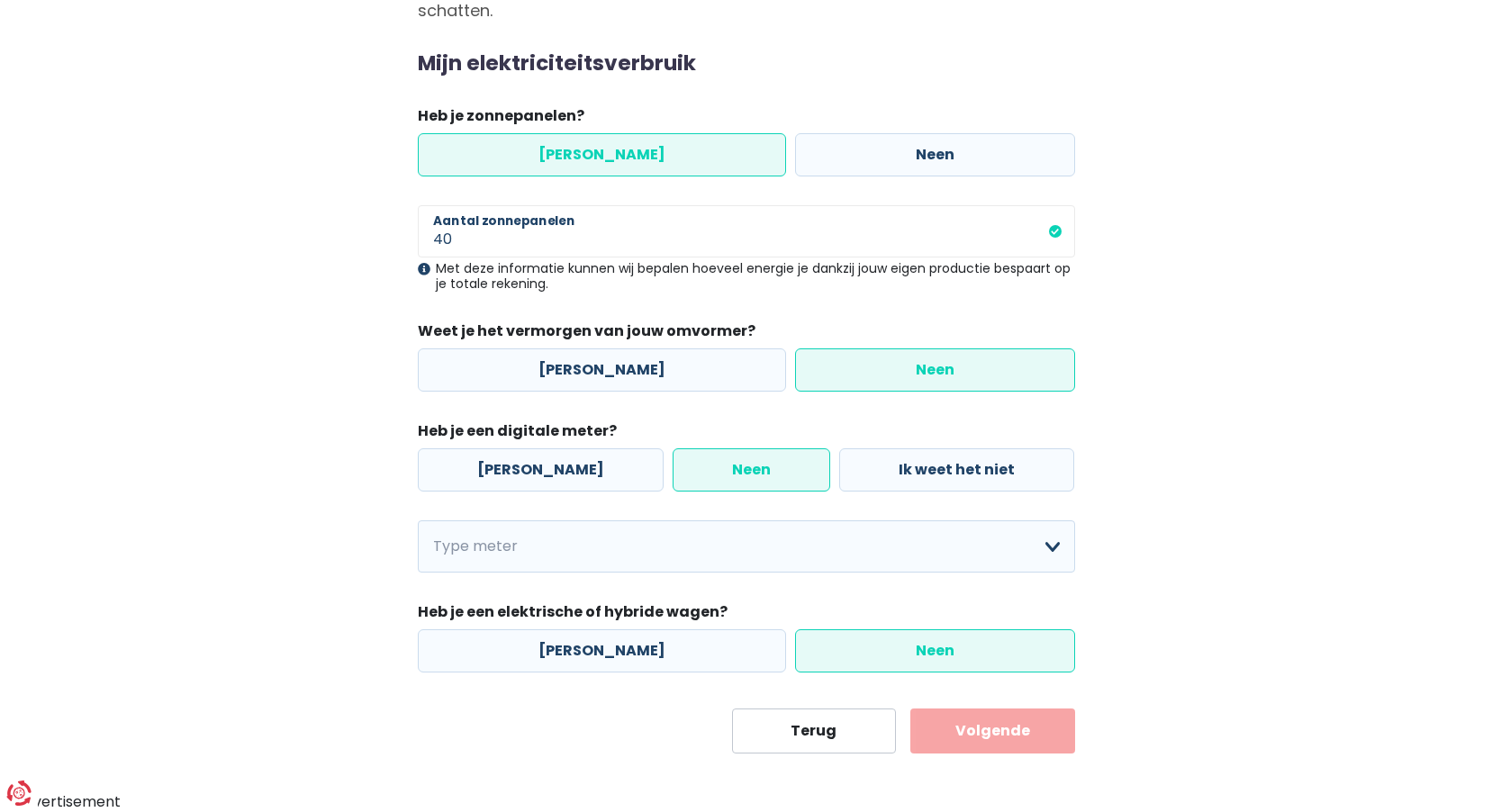
scroll to position [128, 0]
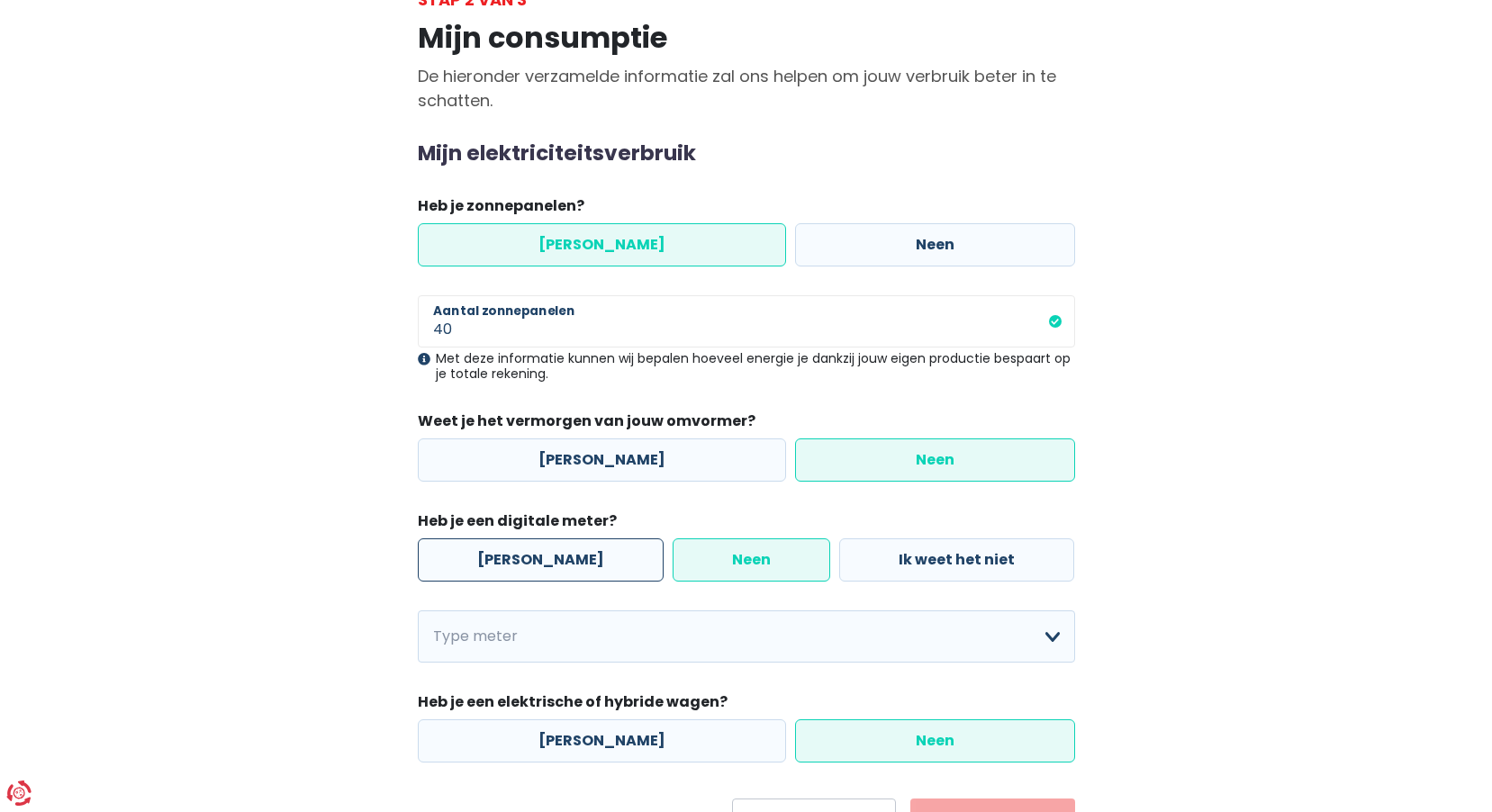
click at [551, 561] on label "[PERSON_NAME]" at bounding box center [540, 559] width 246 height 43
click at [551, 561] on input "[PERSON_NAME]" at bounding box center [540, 559] width 246 height 43
radio input "true"
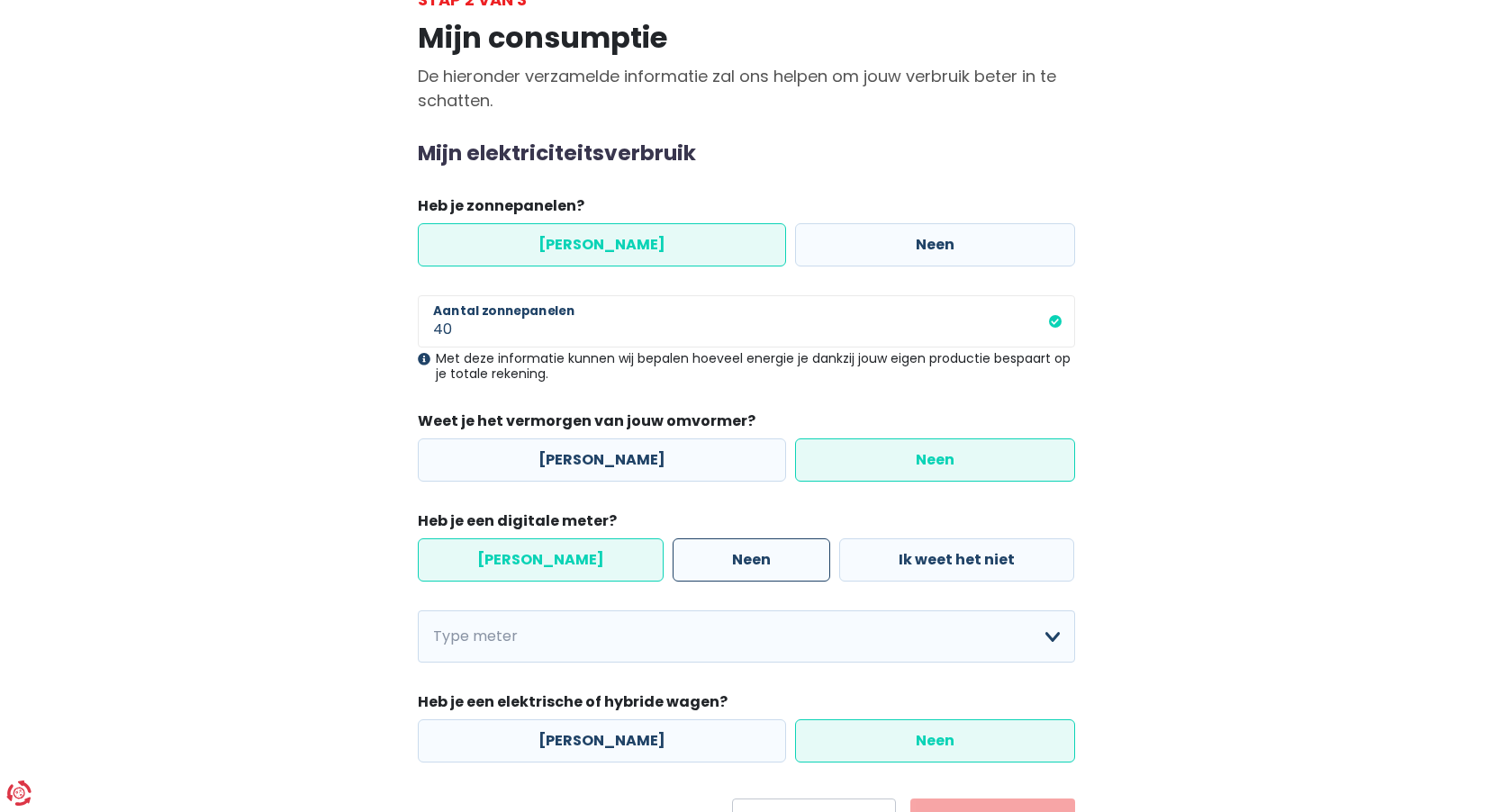
click at [682, 568] on label "Neen" at bounding box center [750, 559] width 157 height 43
click at [682, 568] on input "Neen" at bounding box center [750, 559] width 157 height 43
radio input "true"
radio input "false"
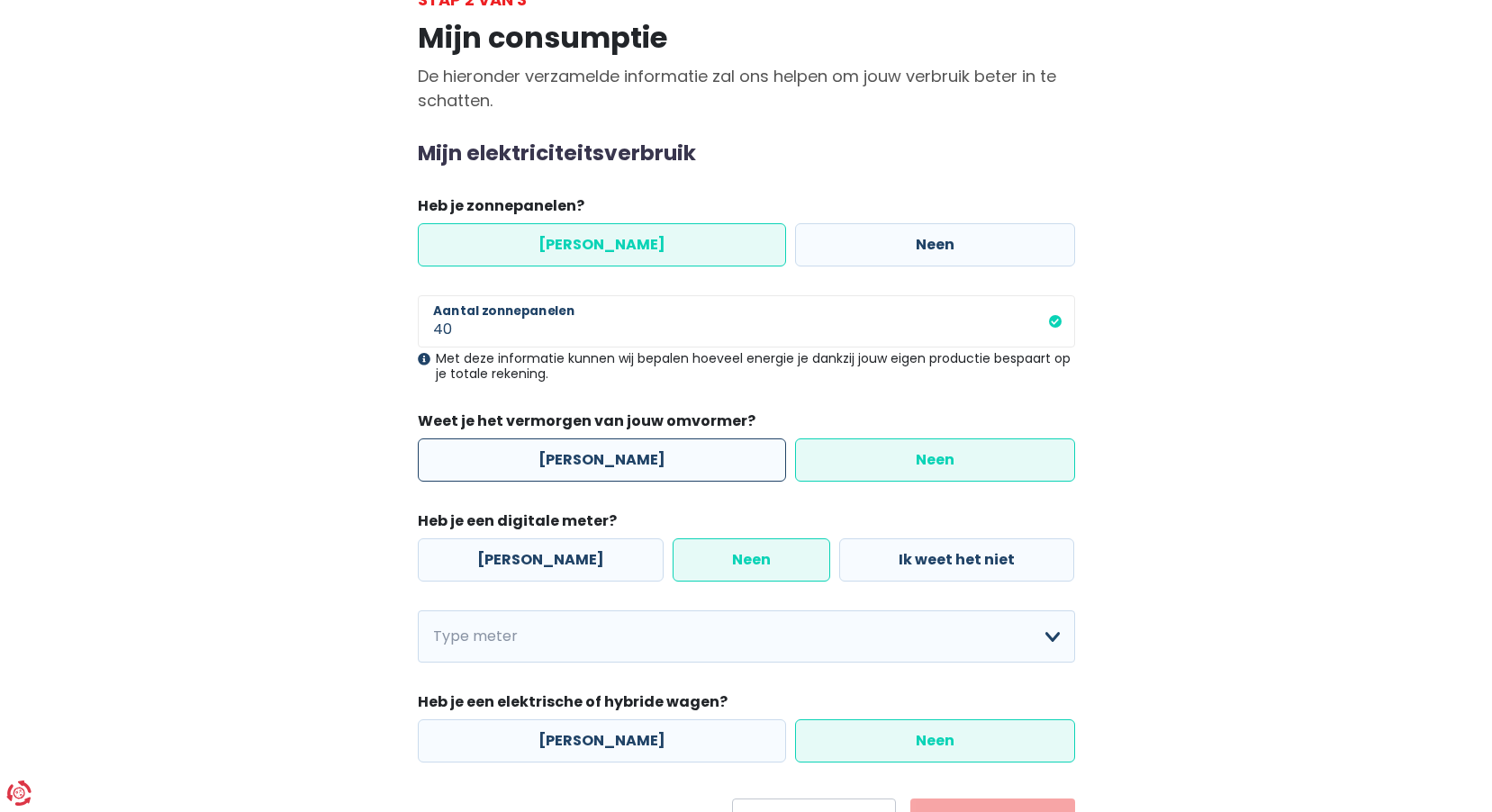
click at [636, 449] on label "[PERSON_NAME]" at bounding box center [602, 460] width 368 height 43
click at [636, 449] on input "[PERSON_NAME]" at bounding box center [602, 460] width 368 height 43
radio input "true"
radio input "false"
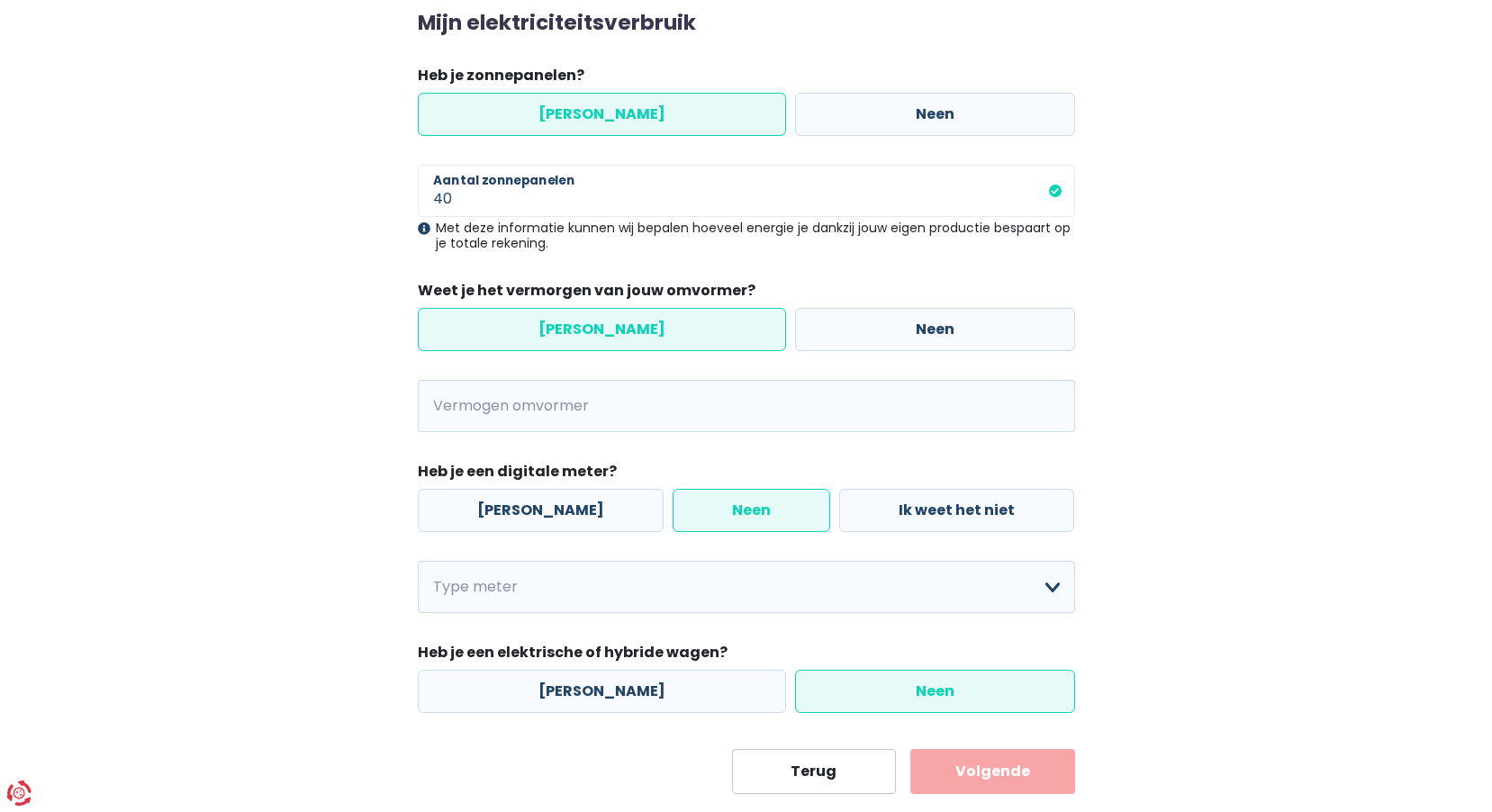
scroll to position [299, 0]
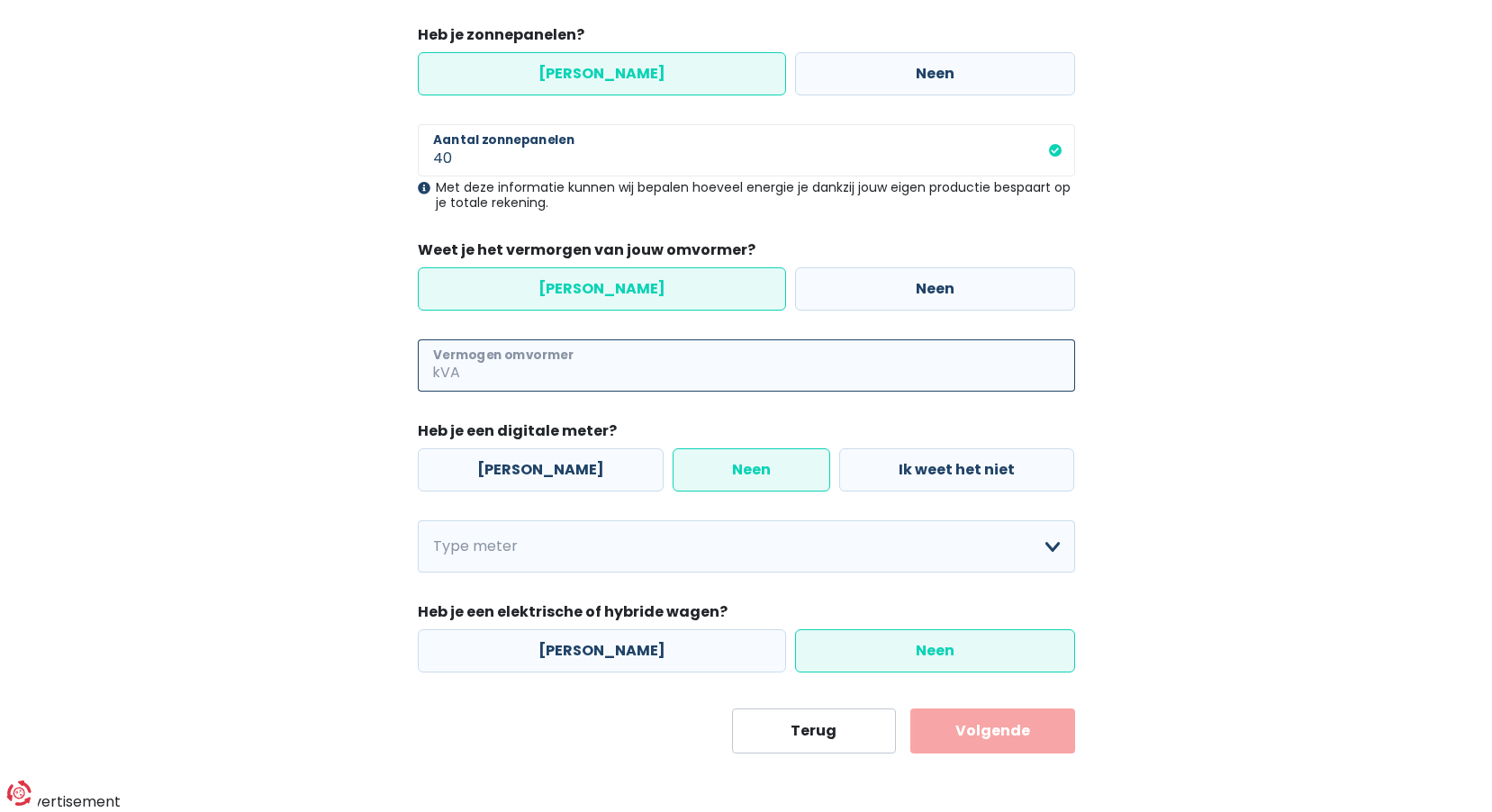
click at [492, 372] on input "Vermogen omvormer" at bounding box center [770, 365] width 611 height 52
type input "10"
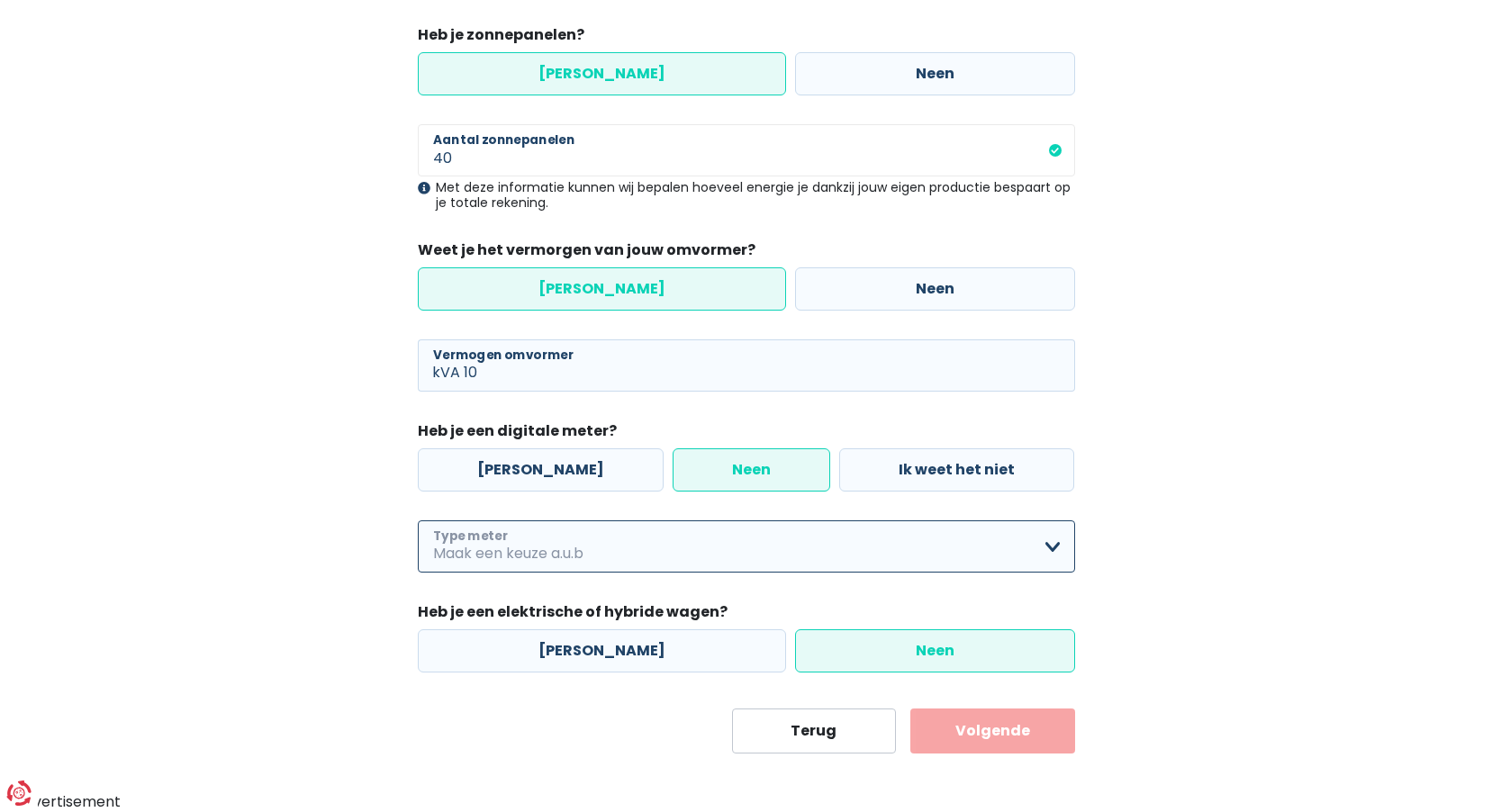
click at [1047, 544] on select "Enkelvoudig Tweevoudig Enkelvoudig + uitsluitend nachttarief Tweevoudig + uitsl…" at bounding box center [746, 546] width 657 height 52
select select "day_night_bi_hourly"
click at [418, 520] on select "Enkelvoudig Tweevoudig Enkelvoudig + uitsluitend nachttarief Tweevoudig + uitsl…" at bounding box center [746, 546] width 657 height 52
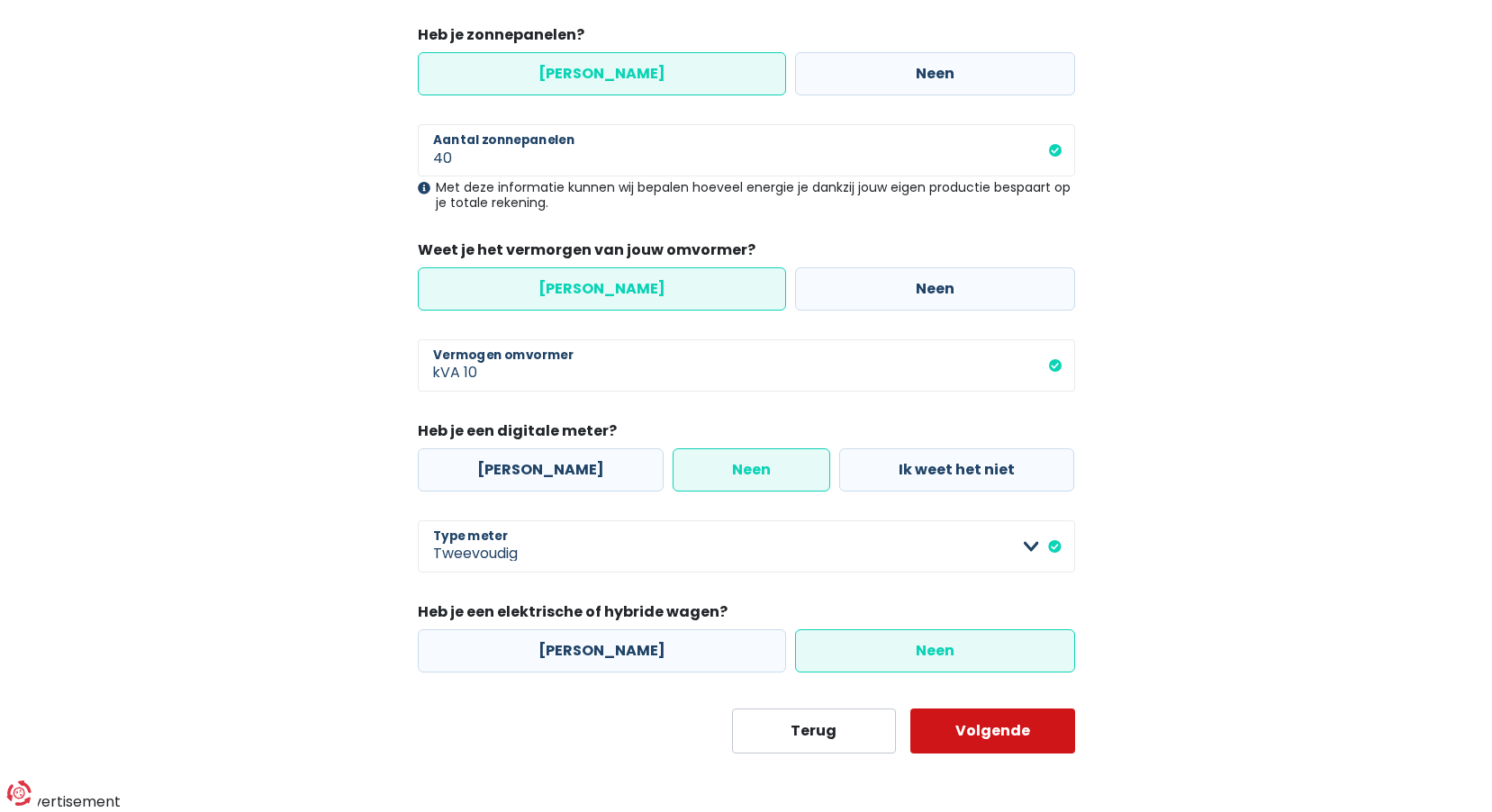
click at [982, 746] on button "Volgende" at bounding box center [992, 731] width 165 height 45
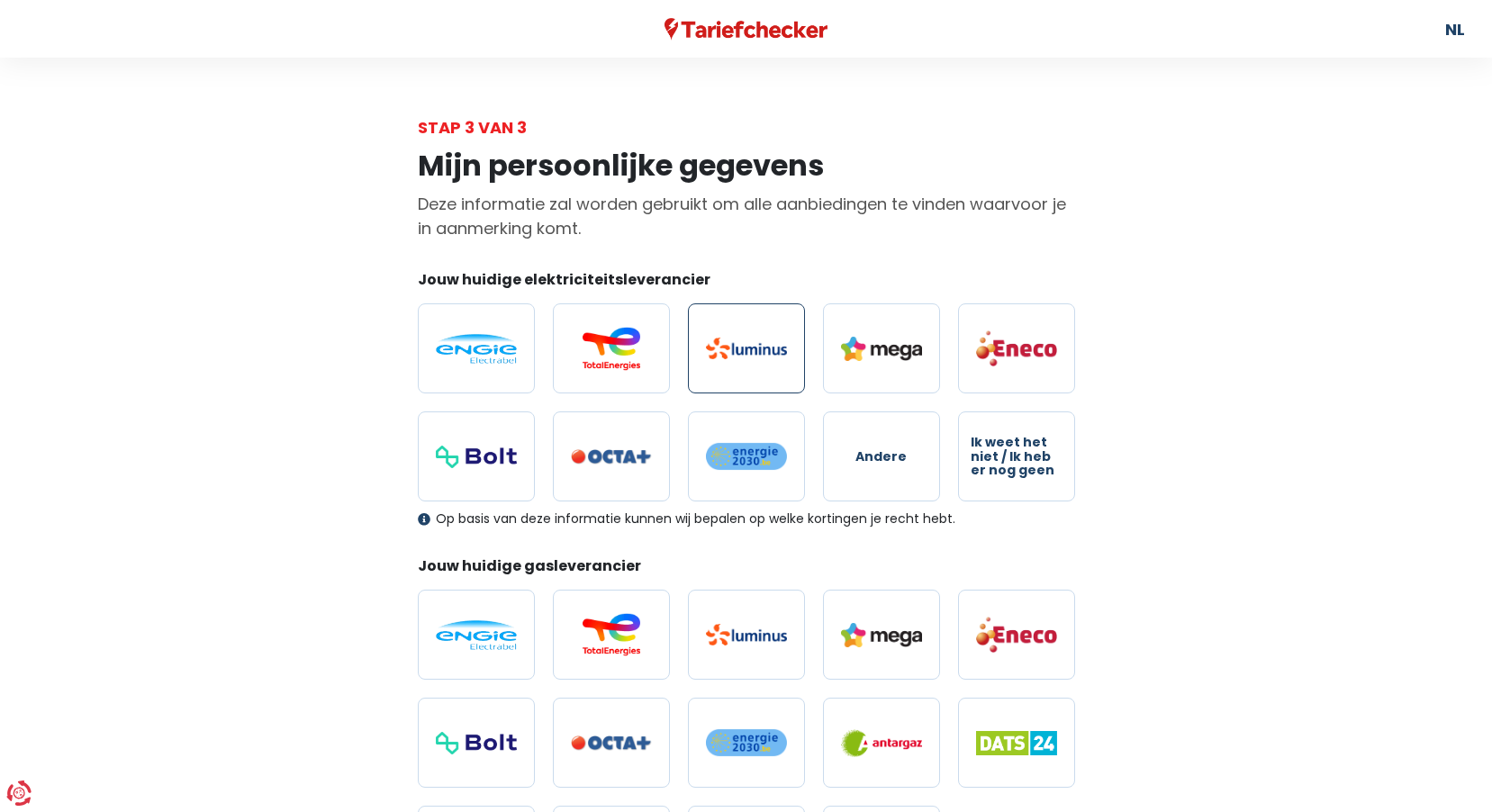
click at [739, 360] on label at bounding box center [746, 348] width 117 height 90
click at [739, 360] on input "radio" at bounding box center [746, 348] width 117 height 90
radio input "true"
click at [739, 642] on img at bounding box center [746, 635] width 81 height 21
click at [739, 642] on input "radio" at bounding box center [746, 634] width 117 height 90
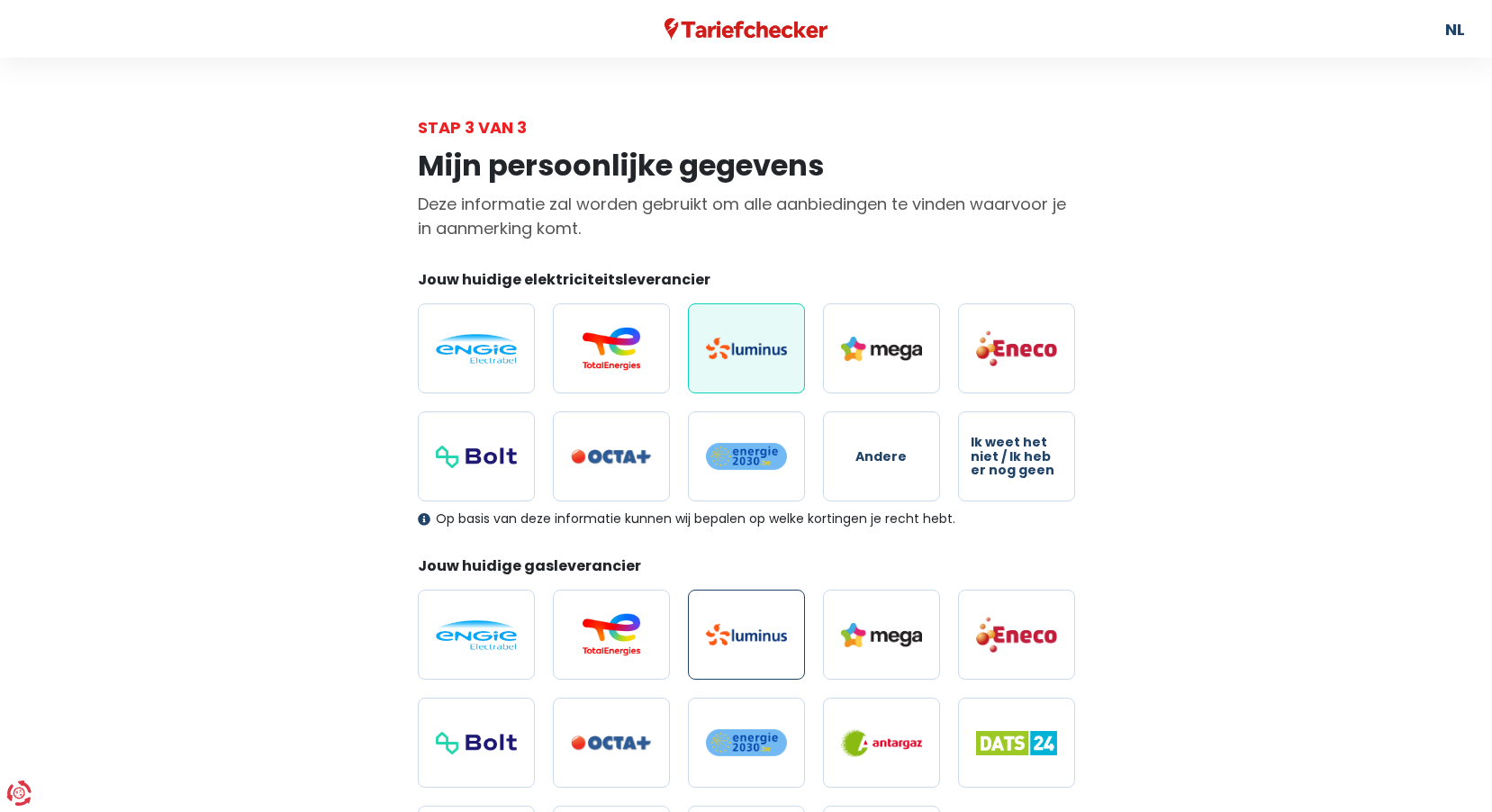
radio input "true"
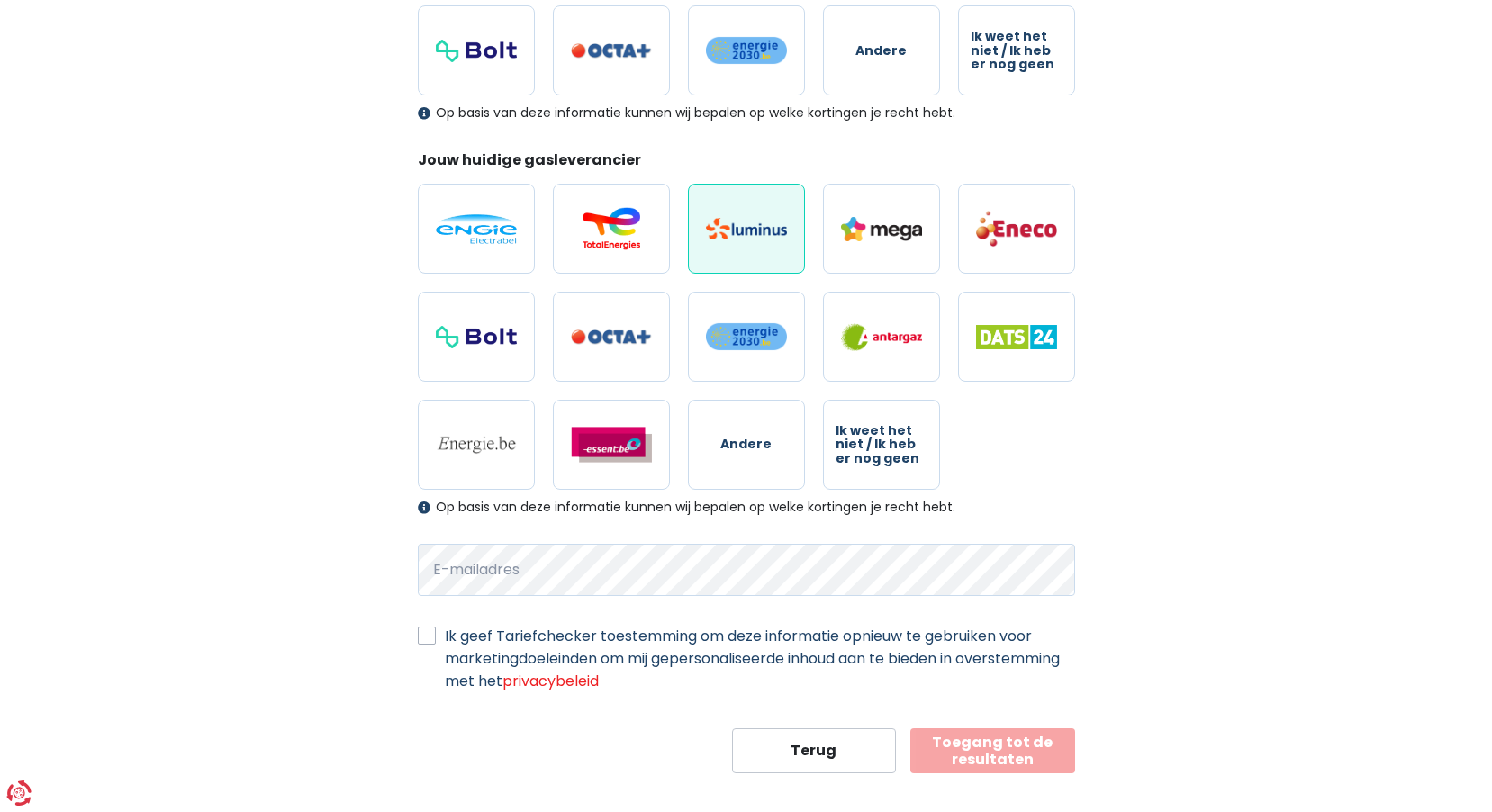
scroll to position [425, 0]
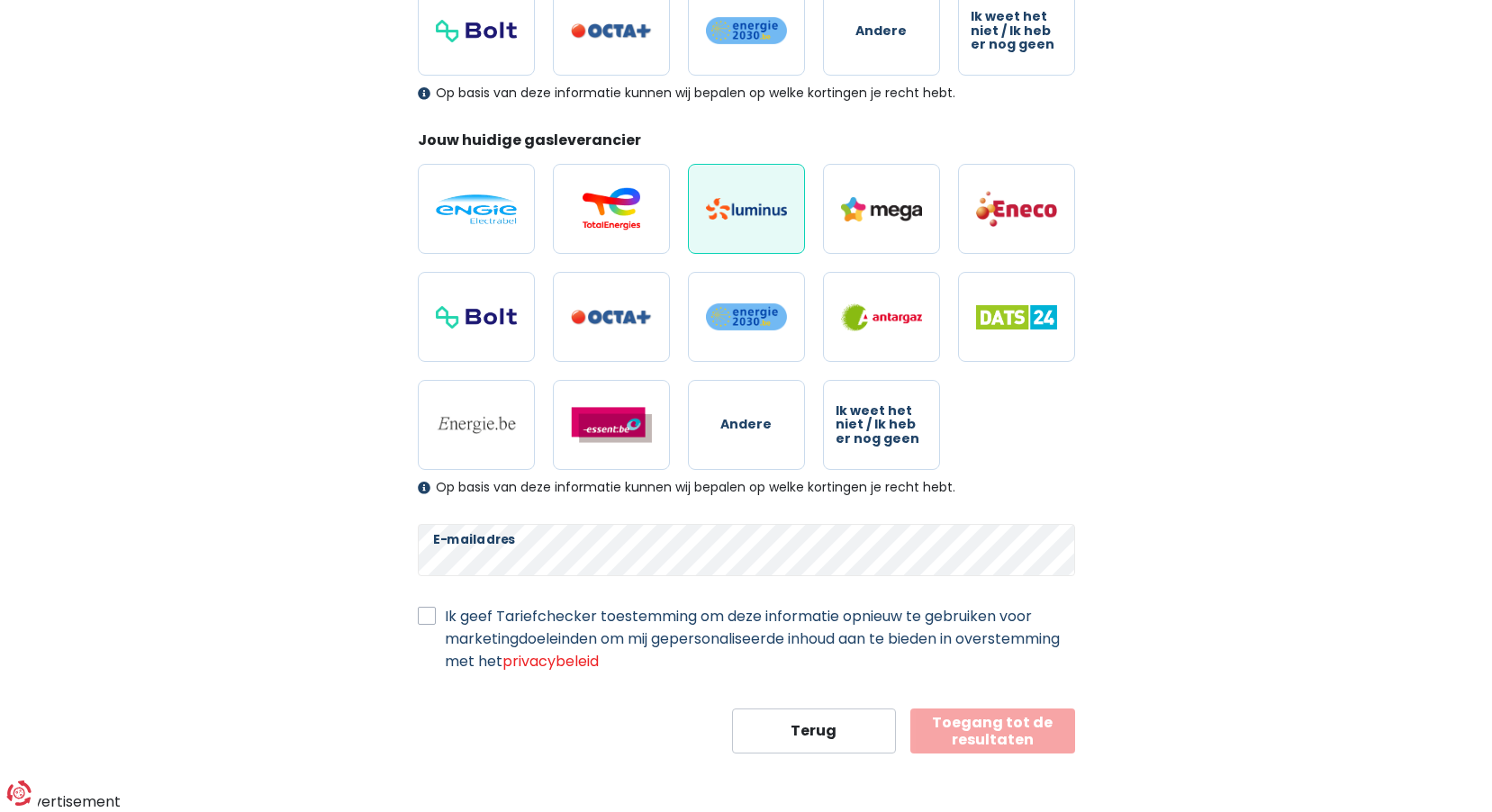
click at [445, 612] on label "Ik geef Tariefchecker toestemming om deze informatie opnieuw te gebruiken voor …" at bounding box center [759, 638] width 630 height 68
click at [431, 612] on input "Ik geef Tariefchecker toestemming om deze informatie opnieuw te gebruiken voor …" at bounding box center [426, 613] width 18 height 18
checkbox input "true"
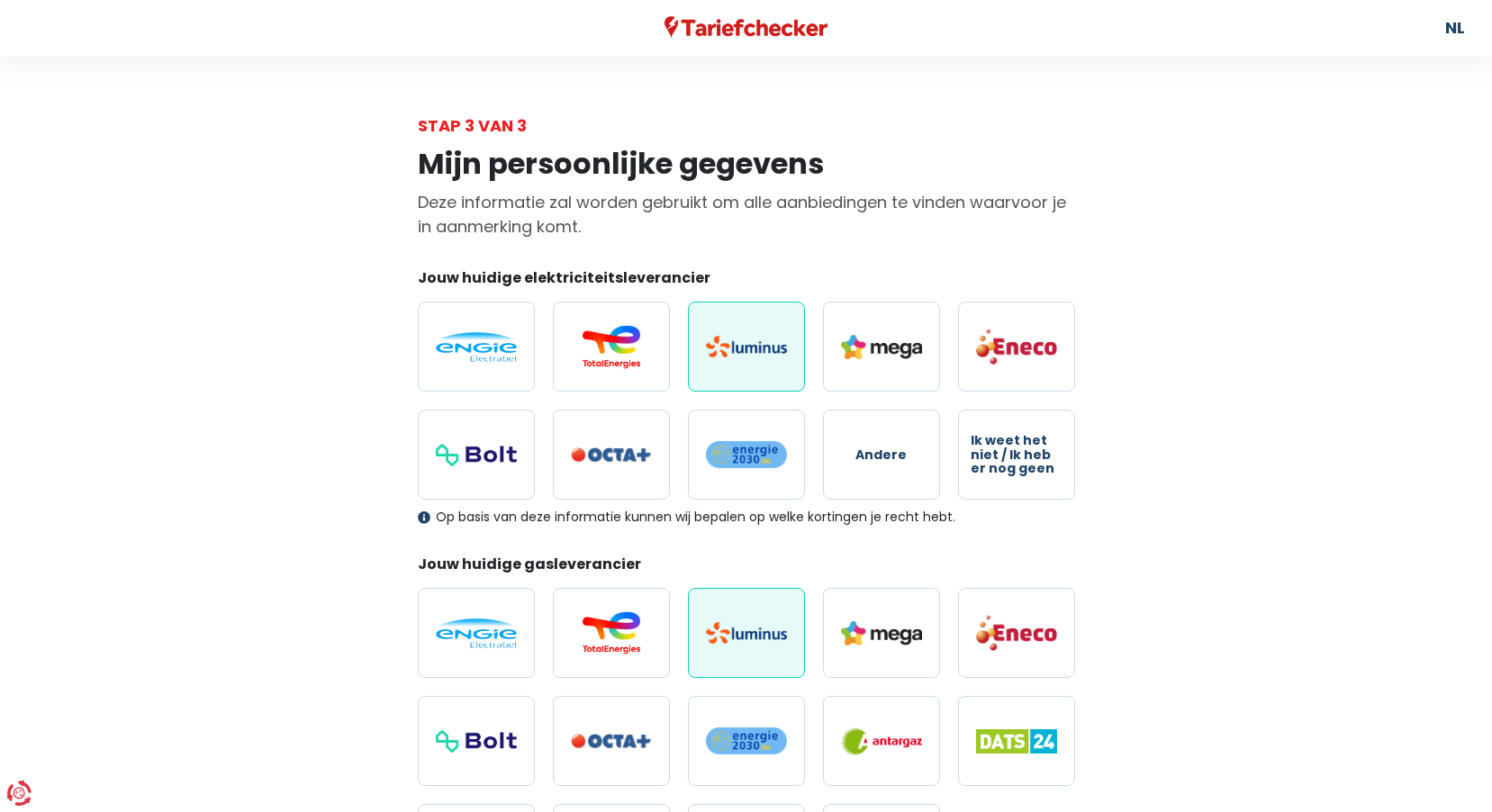
scroll to position [0, 0]
